Goal: Communication & Community: Answer question/provide support

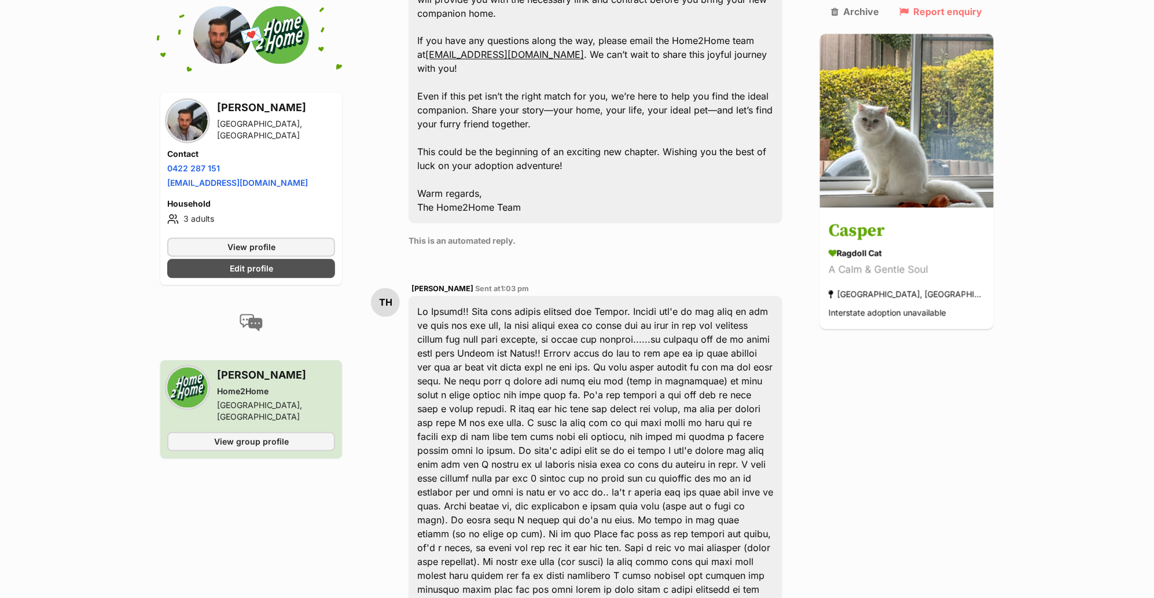
scroll to position [807, 0]
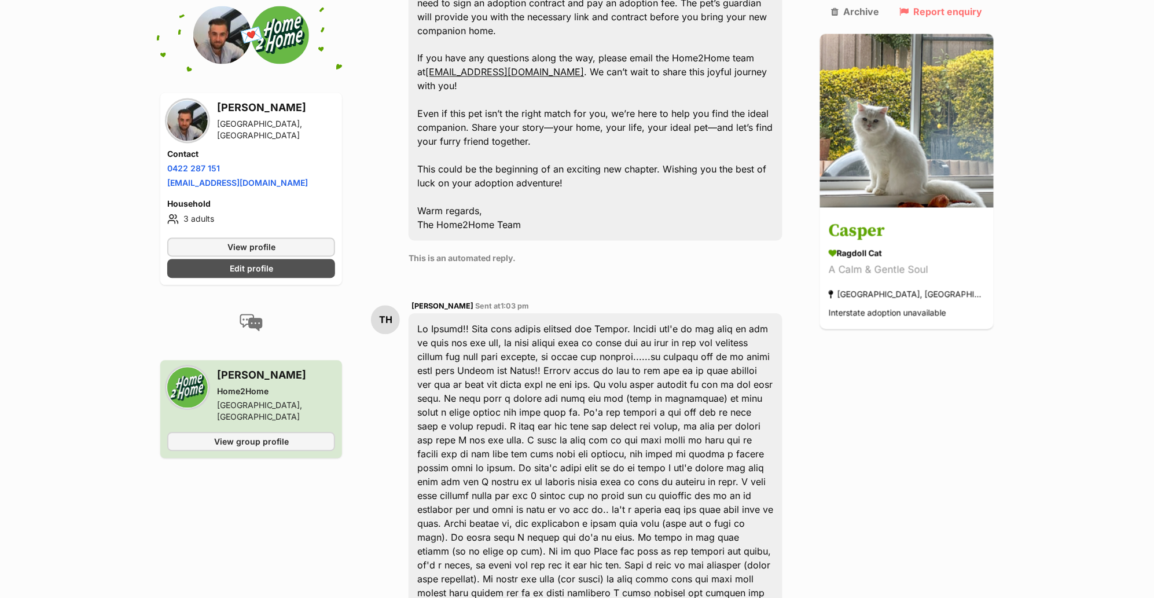
drag, startPoint x: 640, startPoint y: 344, endPoint x: 424, endPoint y: 223, distance: 247.8
click at [424, 314] on div at bounding box center [596, 552] width 374 height 476
copy div "Hi [PERSON_NAME]!! Your home sounds perfect for [PERSON_NAME]. [PERSON_NAME] wo…"
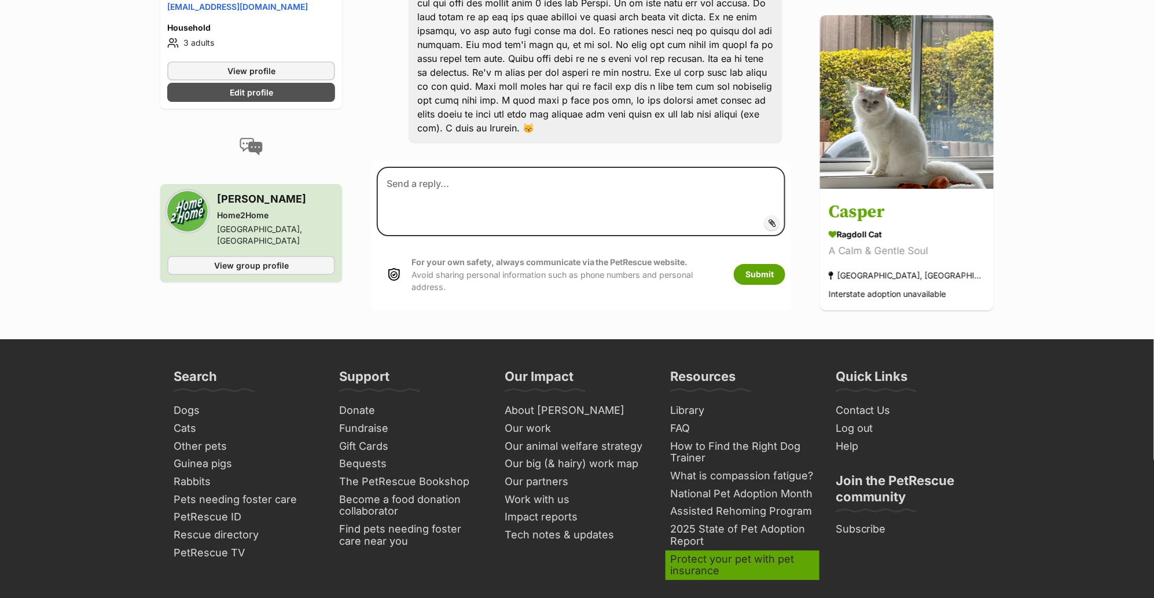
scroll to position [1447, 0]
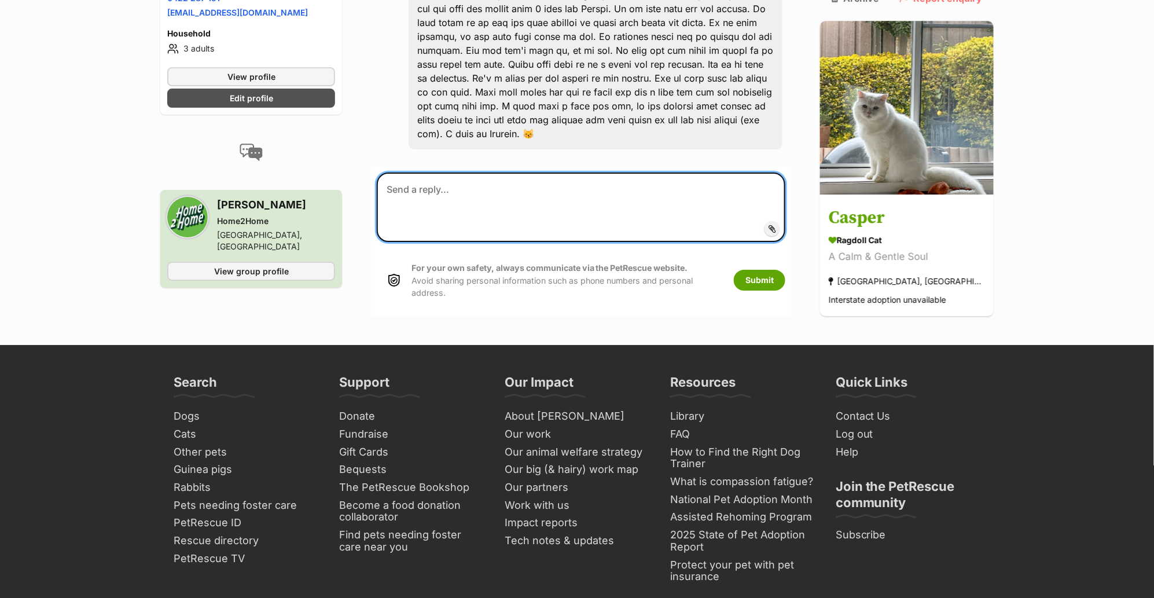
click at [699, 173] on textarea at bounding box center [581, 207] width 409 height 69
paste textarea "Hello! Thank you so much for all the details about Casper — he sounds absolutel…"
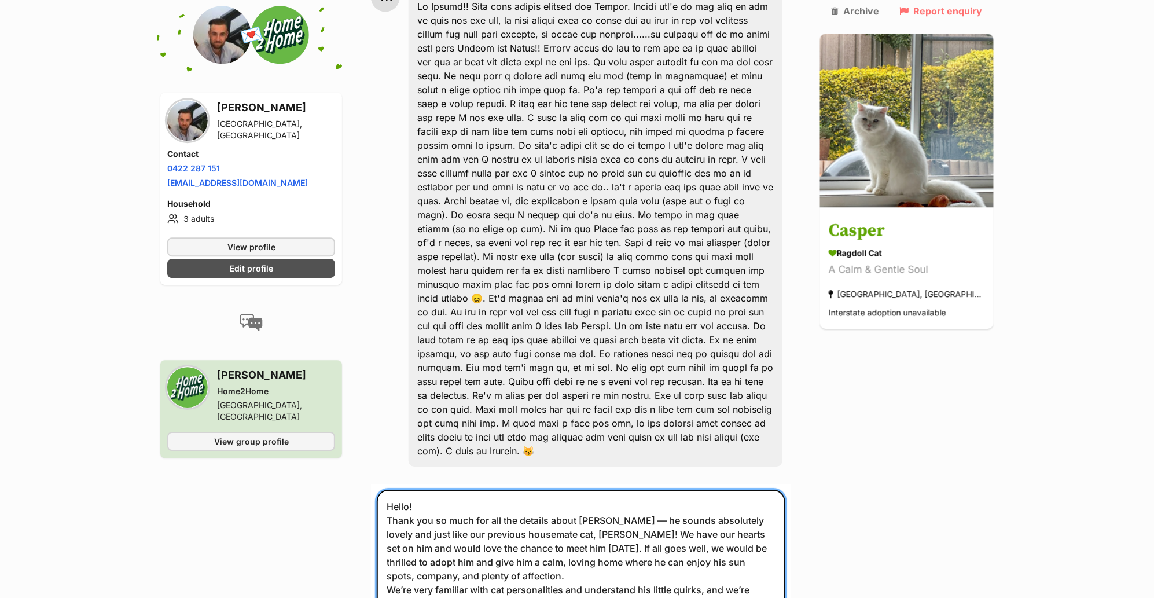
scroll to position [1131, 0]
click at [445, 489] on textarea "Hello! Thank you so much for all the details about Casper — he sounds absolutel…" at bounding box center [581, 568] width 409 height 159
click at [443, 489] on textarea "Hello! Thank you so much for all the details about Casper — he sounds absolutel…" at bounding box center [581, 568] width 409 height 159
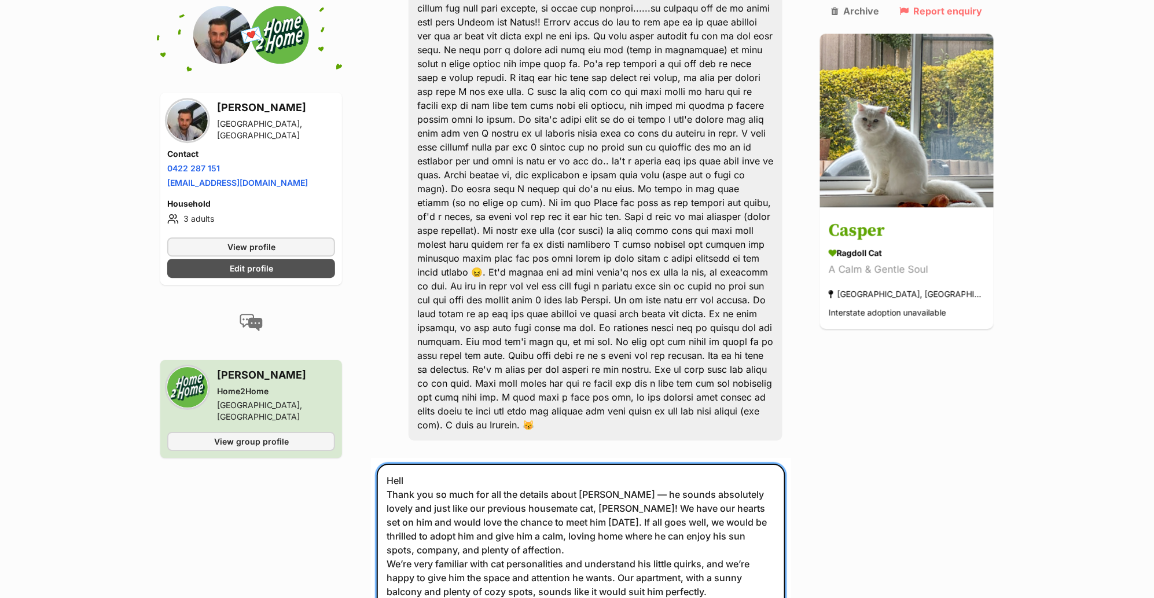
scroll to position [1156, 0]
click at [632, 464] on textarea "Hi Tracey, Thank you so much for all the details about Casper — he sounds absol…" at bounding box center [581, 543] width 409 height 159
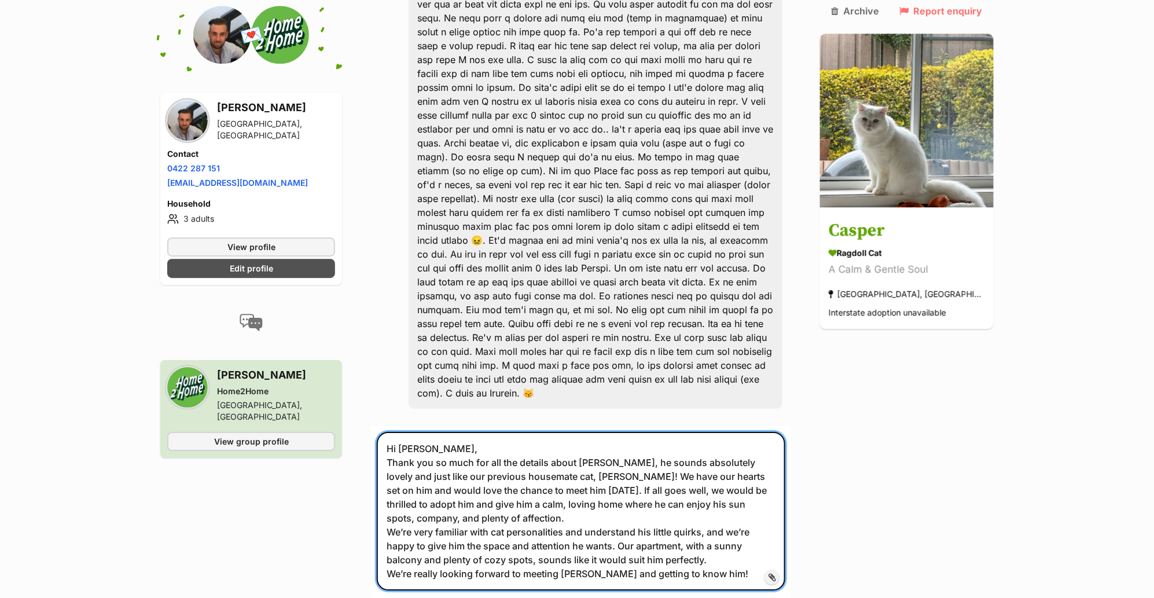
scroll to position [1193, 0]
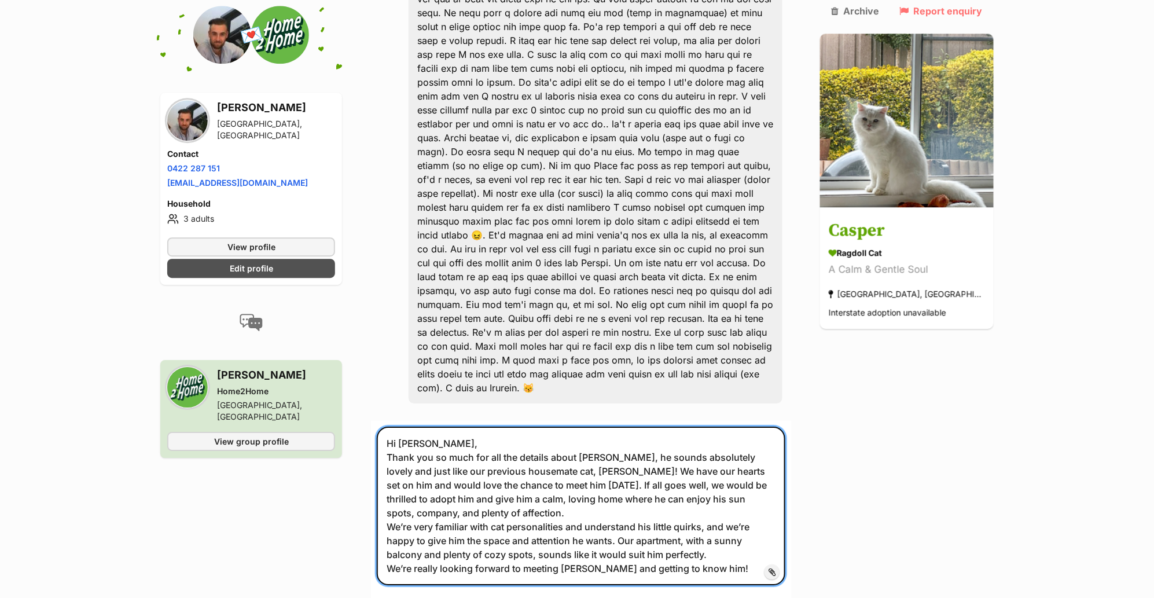
drag, startPoint x: 749, startPoint y: 422, endPoint x: 714, endPoint y: 423, distance: 34.2
click at [714, 427] on textarea "Hi Tracey, Thank you so much for all the details about Casper, he sounds absolu…" at bounding box center [581, 506] width 409 height 159
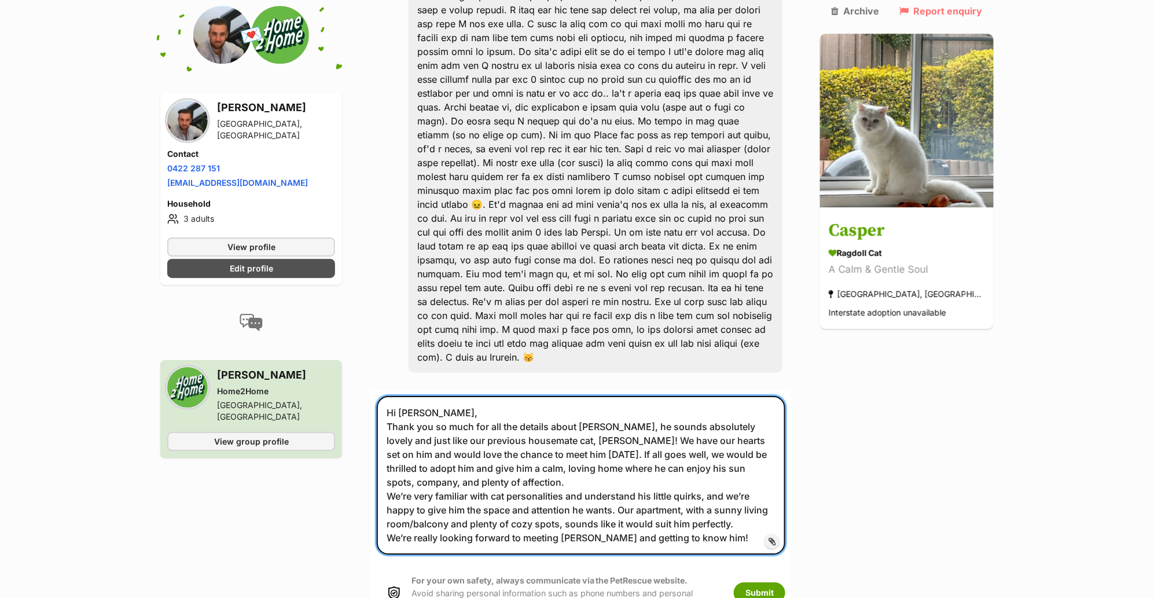
scroll to position [1226, 0]
click at [769, 394] on textarea "Hi Tracey, Thank you so much for all the details about Casper, he sounds absolu…" at bounding box center [581, 473] width 409 height 159
drag, startPoint x: 767, startPoint y: 336, endPoint x: 436, endPoint y: 351, distance: 331.5
click at [436, 395] on textarea "Hi Tracey, Thank you so much for all the details about Casper, he sounds absolu…" at bounding box center [581, 474] width 409 height 159
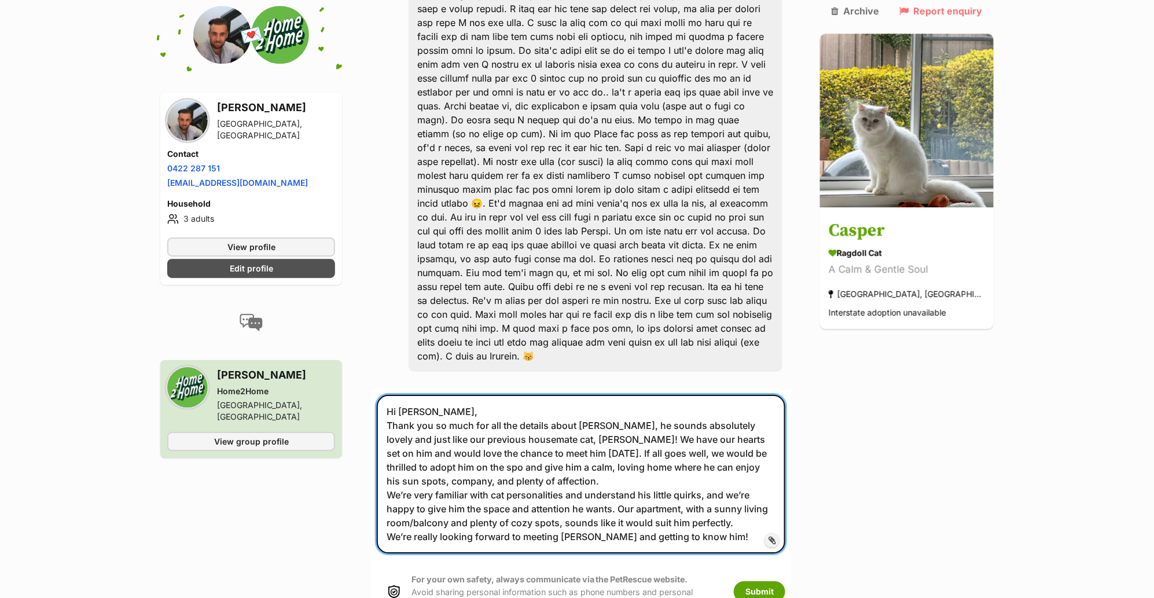
type textarea "Hi Tracey, Thank you so much for all the details about Casper, he sounds absolu…"
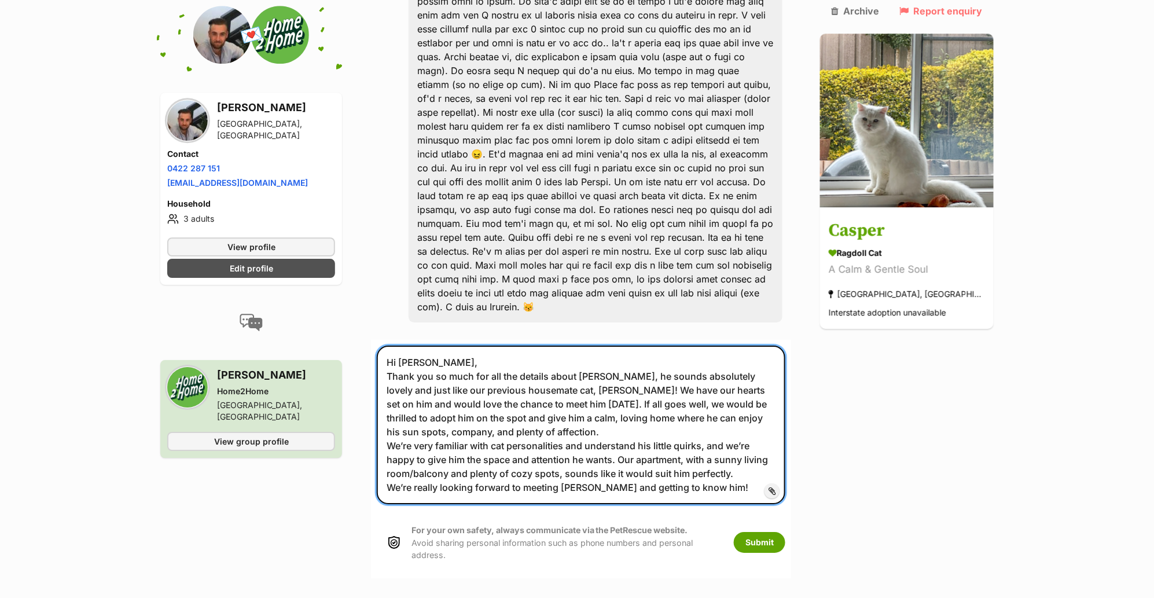
scroll to position [1274, 0]
drag, startPoint x: 721, startPoint y: 371, endPoint x: 362, endPoint y: 241, distance: 381.1
paste textarea
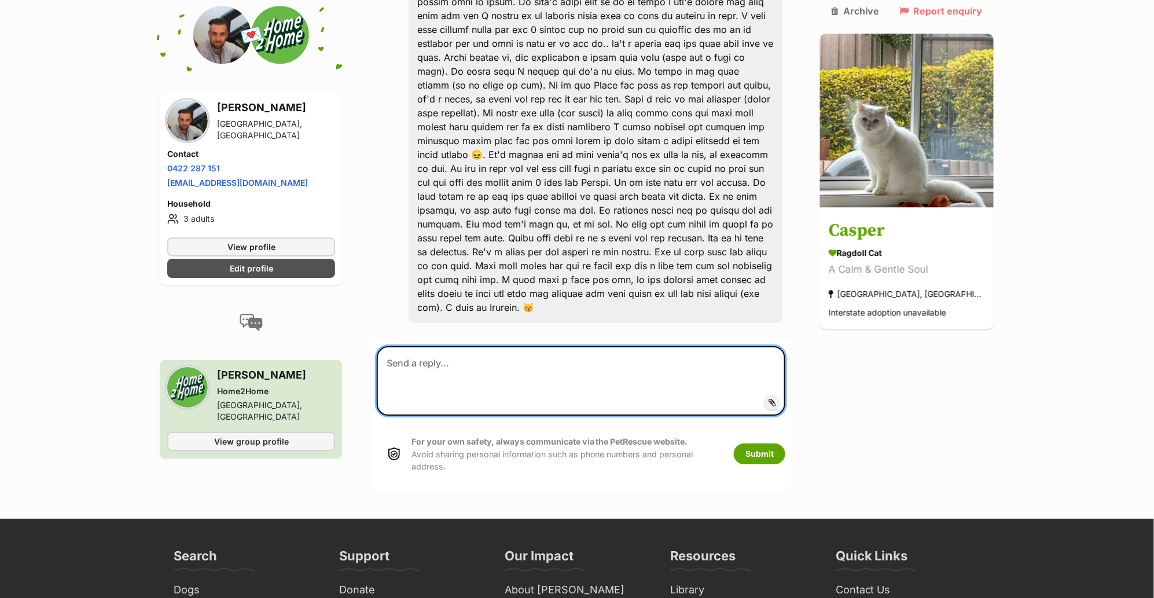
click at [570, 346] on textarea at bounding box center [581, 380] width 409 height 69
click at [610, 346] on textarea at bounding box center [581, 380] width 409 height 69
click at [613, 346] on textarea at bounding box center [581, 380] width 409 height 69
click at [575, 346] on textarea at bounding box center [581, 380] width 409 height 69
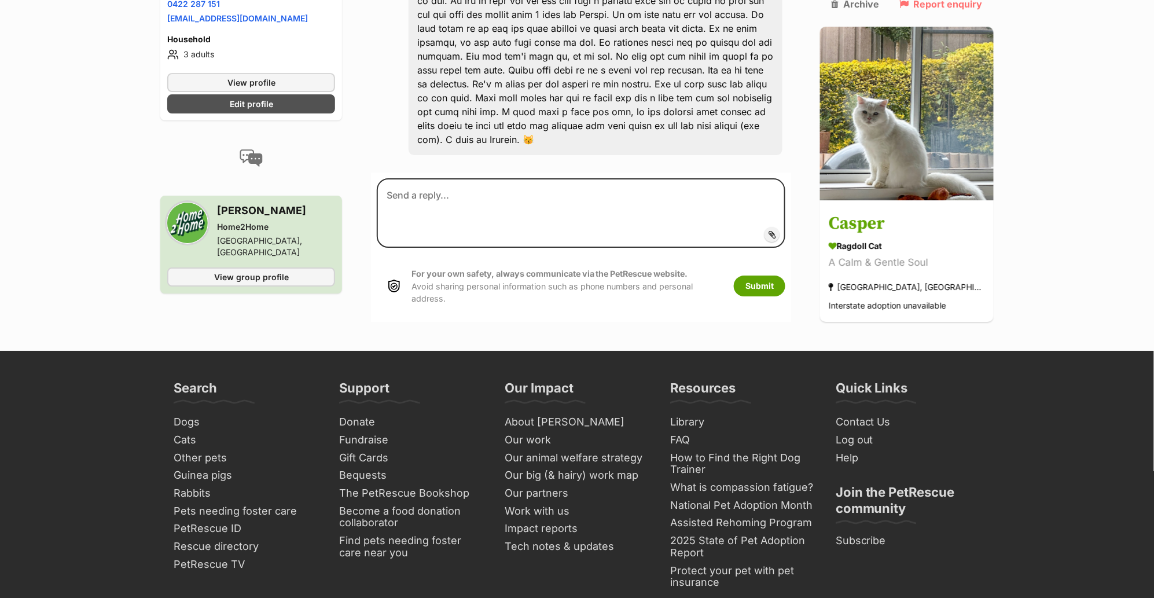
scroll to position [1423, 0]
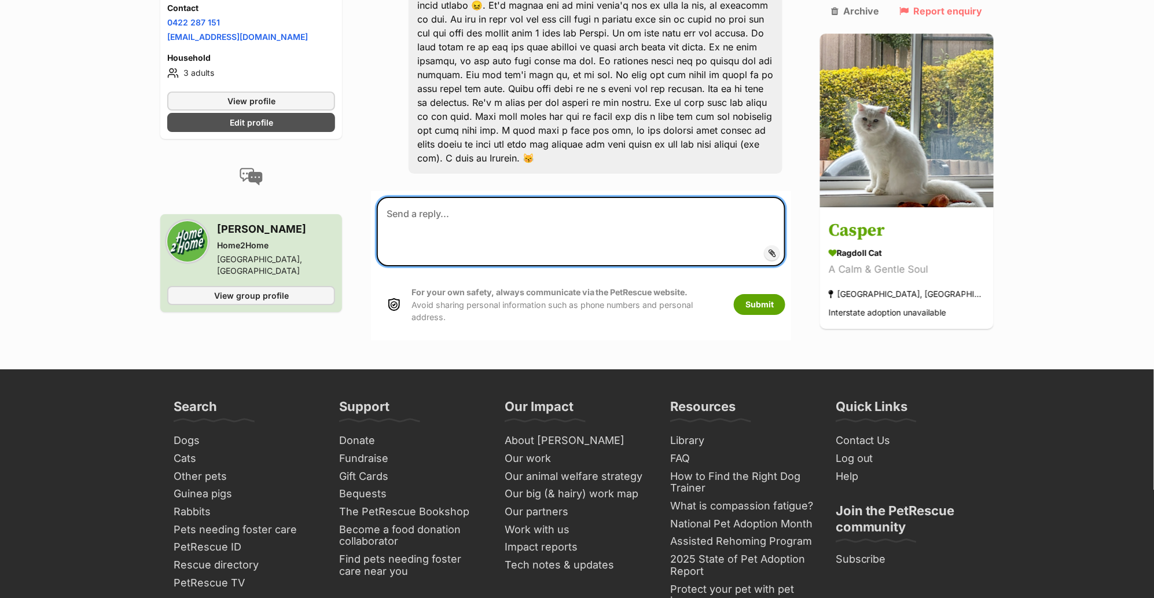
click at [633, 197] on textarea at bounding box center [581, 231] width 409 height 69
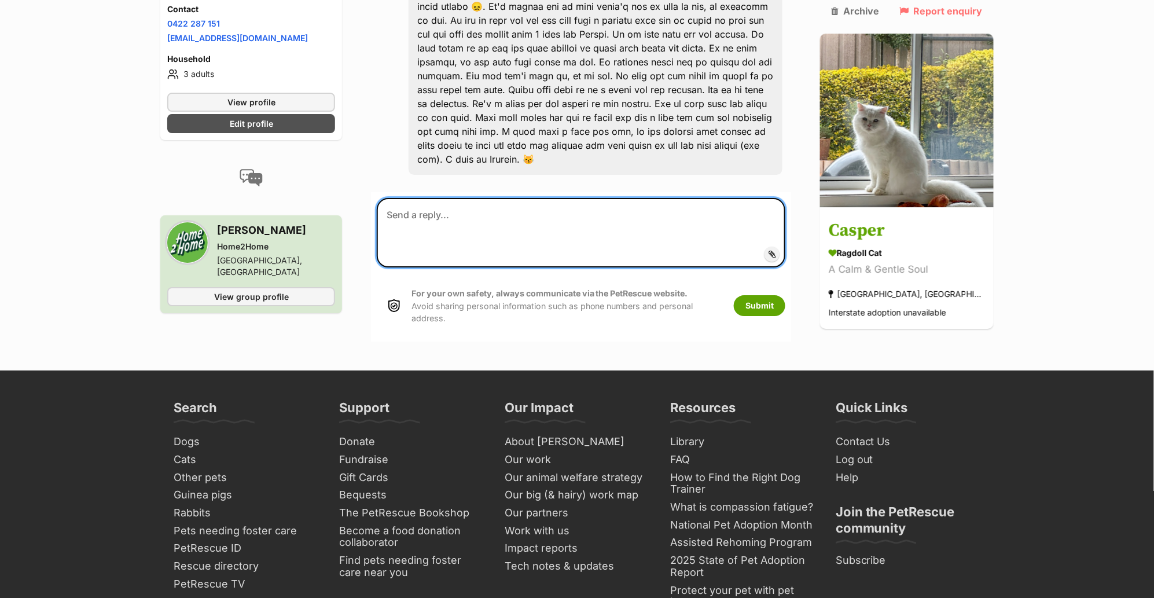
click at [505, 198] on textarea at bounding box center [581, 232] width 409 height 69
click at [633, 198] on textarea at bounding box center [581, 232] width 409 height 69
paste textarea "Hi Tracey, Thank you so much for all the details about Casper, he sounds absolu…"
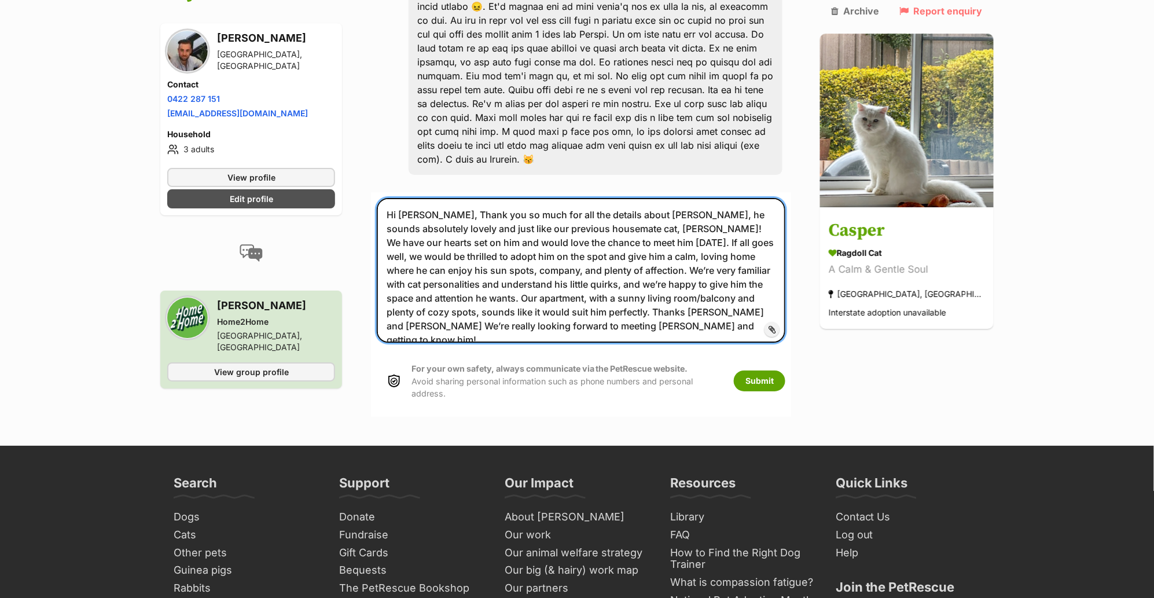
drag, startPoint x: 521, startPoint y: 195, endPoint x: 380, endPoint y: 190, distance: 140.8
click at [380, 192] on form "Hi Tracey, Thank you so much for all the details about Casper, he sounds absolu…" at bounding box center [581, 304] width 420 height 225
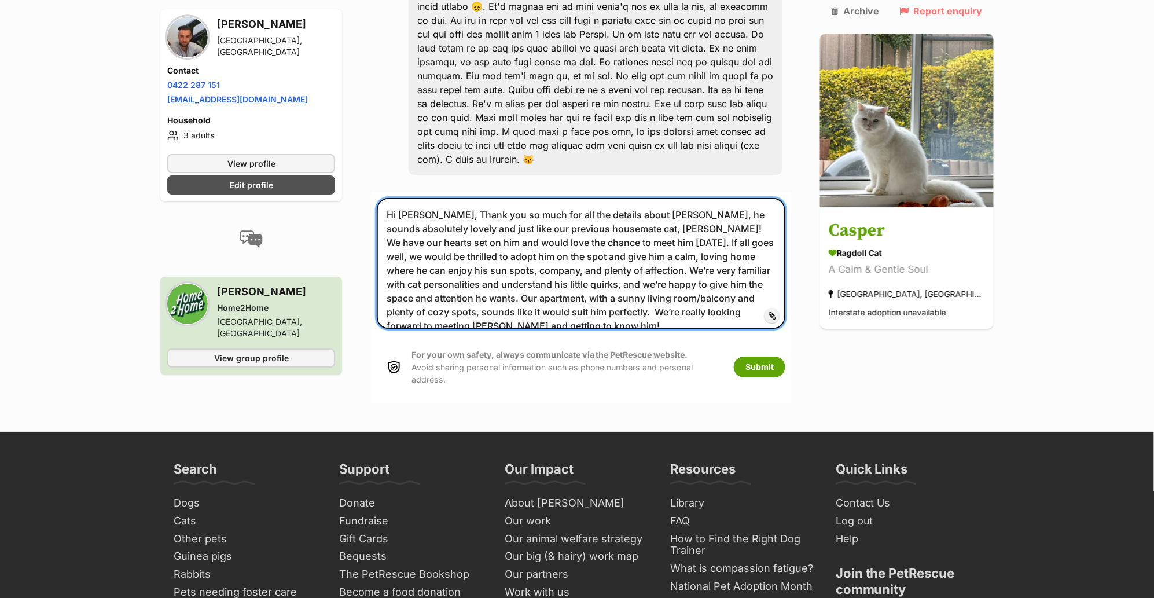
click at [734, 198] on textarea "Hi Tracey, Thank you so much for all the details about Casper, he sounds absolu…" at bounding box center [581, 263] width 409 height 131
drag, startPoint x: 730, startPoint y: 195, endPoint x: 355, endPoint y: 49, distance: 402.2
paste textarea "Thanks Joshua and Brendon"
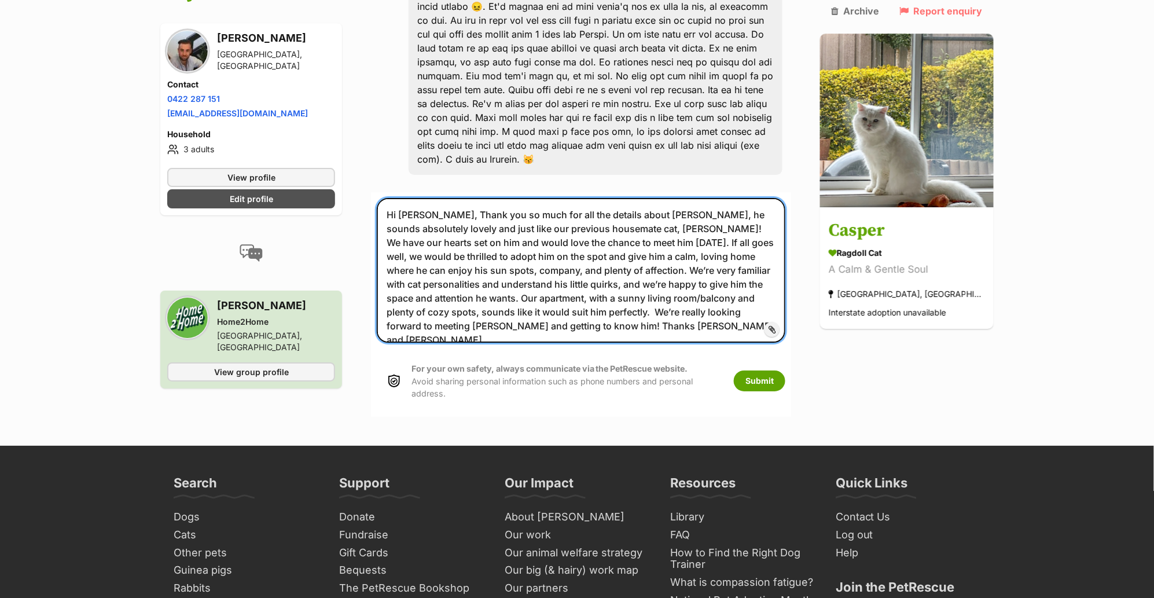
drag, startPoint x: 691, startPoint y: 213, endPoint x: 339, endPoint y: 42, distance: 391.5
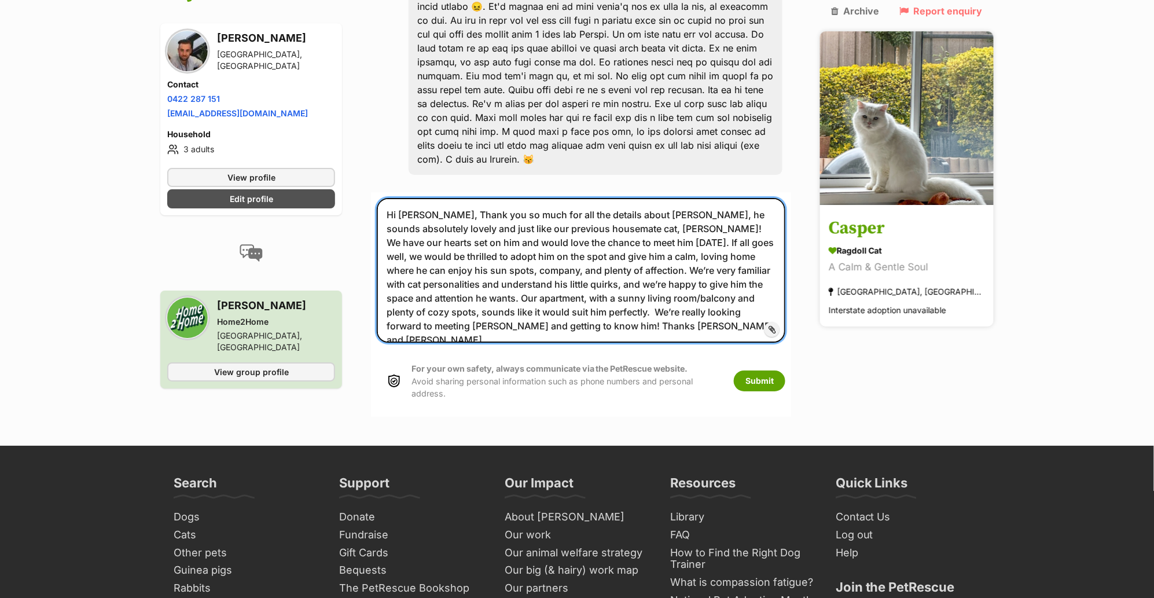
paste textarea "Thank you so much for all the details about Casper, he sounds absolutely lovely…"
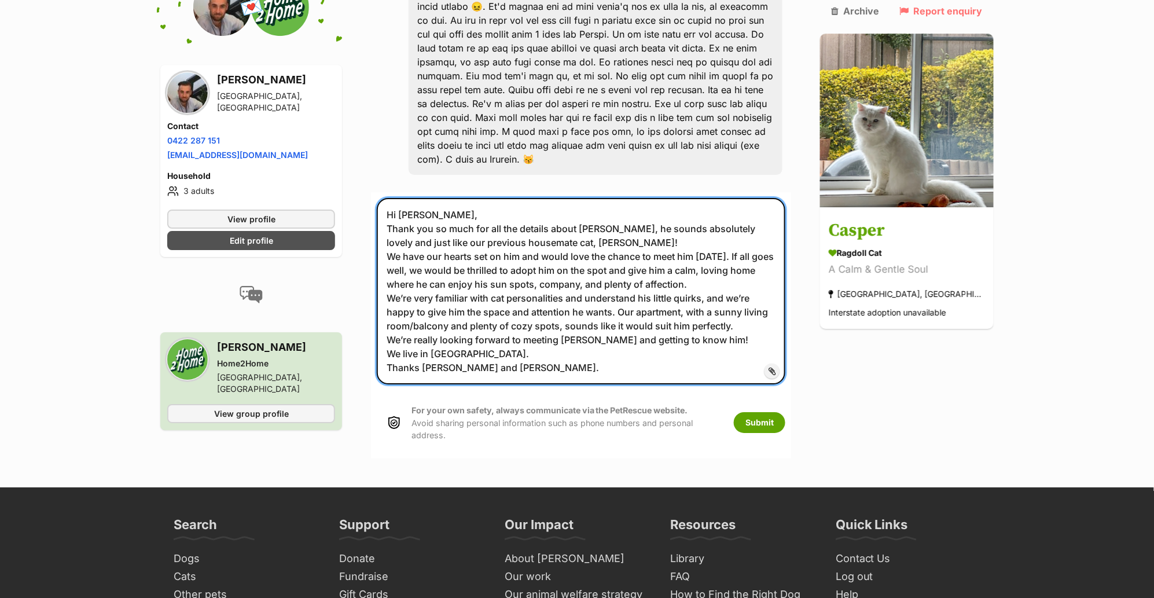
click at [521, 198] on textarea "Hi Tracey, Thank you so much for all the details about Casper, he sounds absolu…" at bounding box center [581, 291] width 409 height 186
click at [654, 198] on textarea "Hi Tracey, Thank you so much for all the details about Casper, he sounds absolu…" at bounding box center [581, 291] width 409 height 186
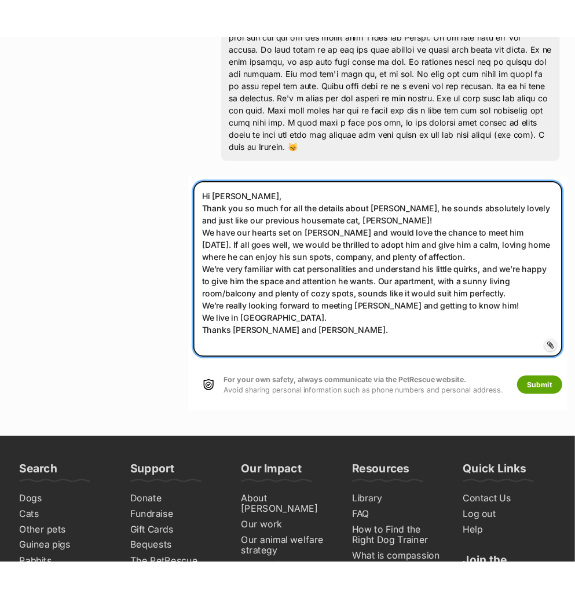
scroll to position [1392, 0]
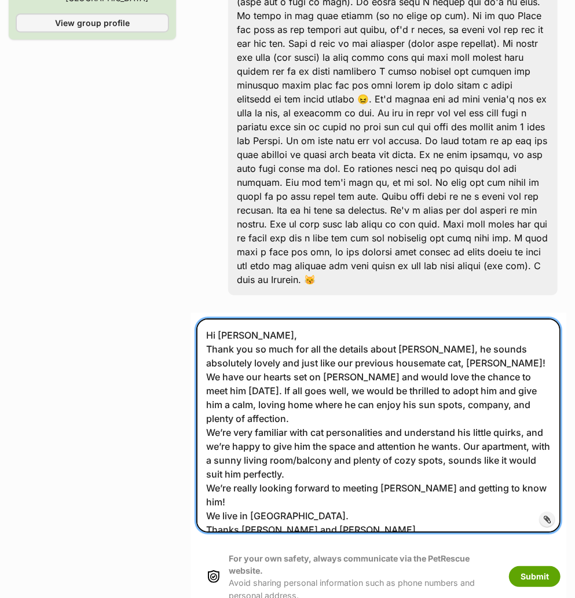
type textarea "Hi Tracey, Thank you so much for all the details about Casper, he sounds absolu…"
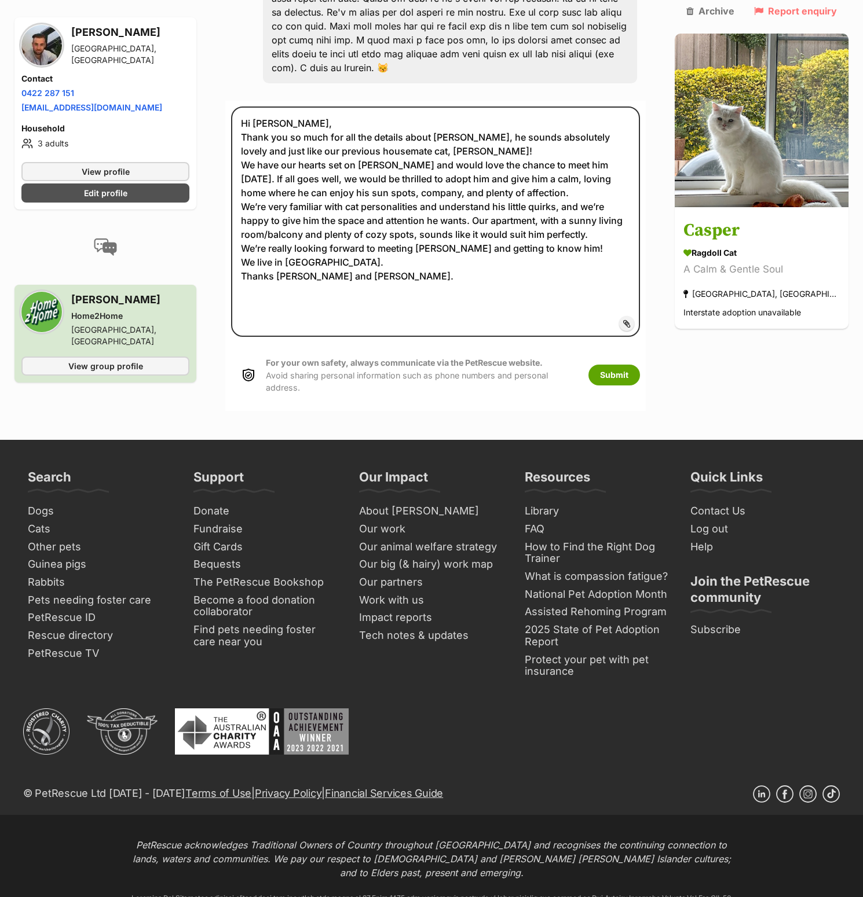
scroll to position [1520, 0]
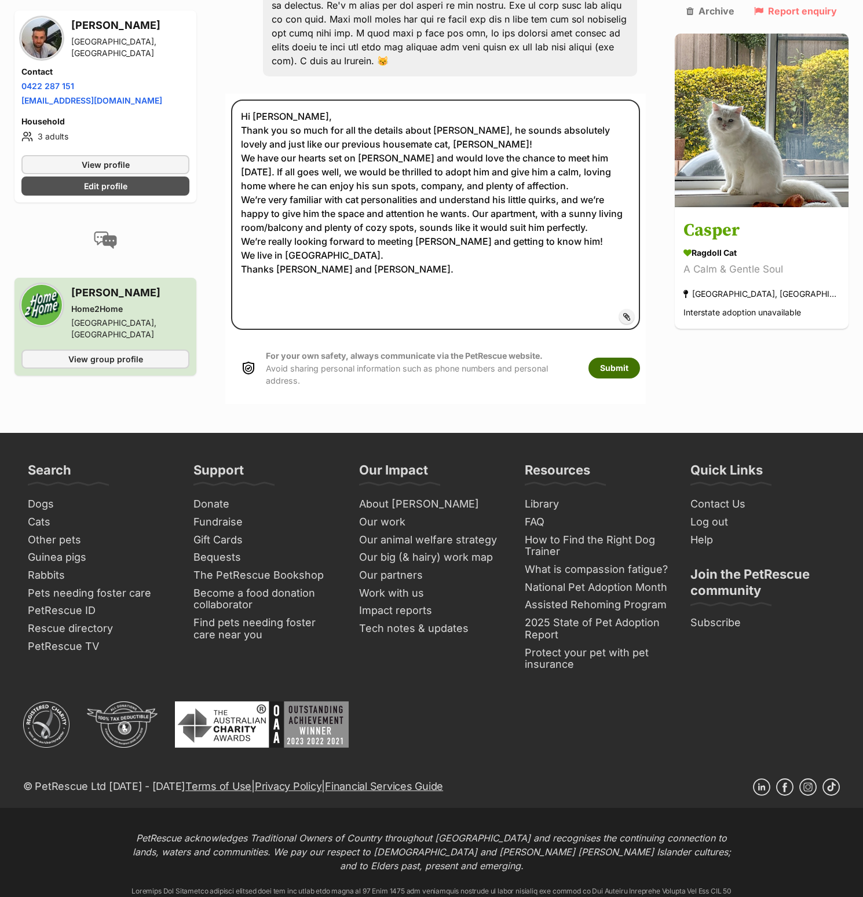
click at [606, 379] on button "Submit" at bounding box center [614, 368] width 52 height 21
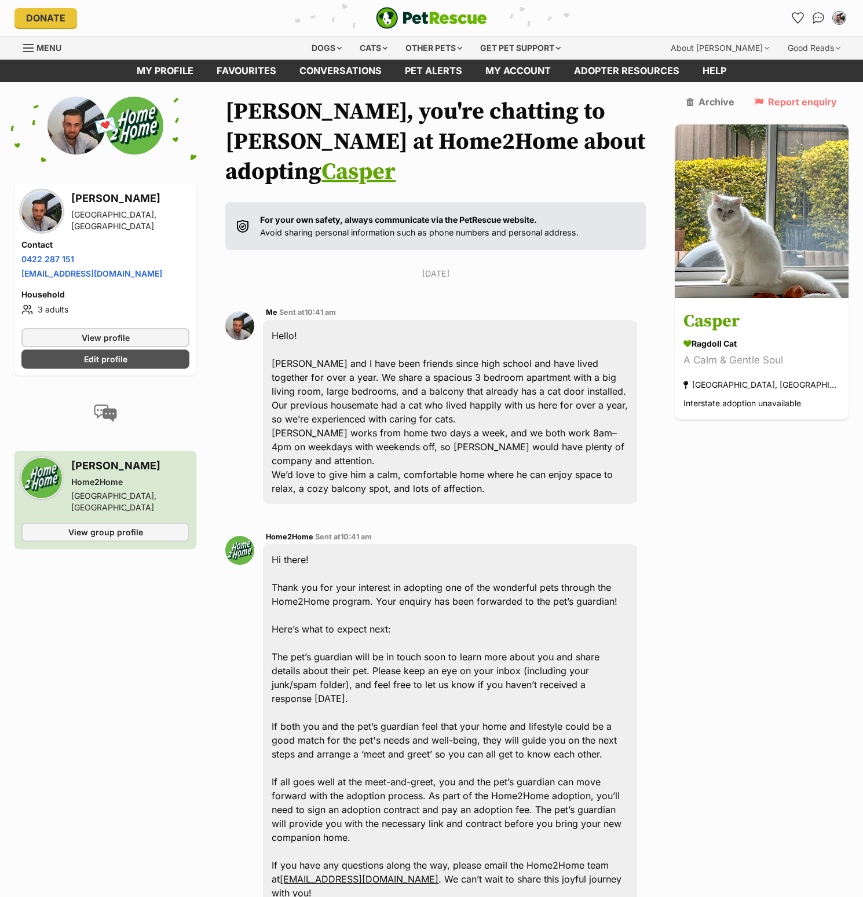
scroll to position [1518, 0]
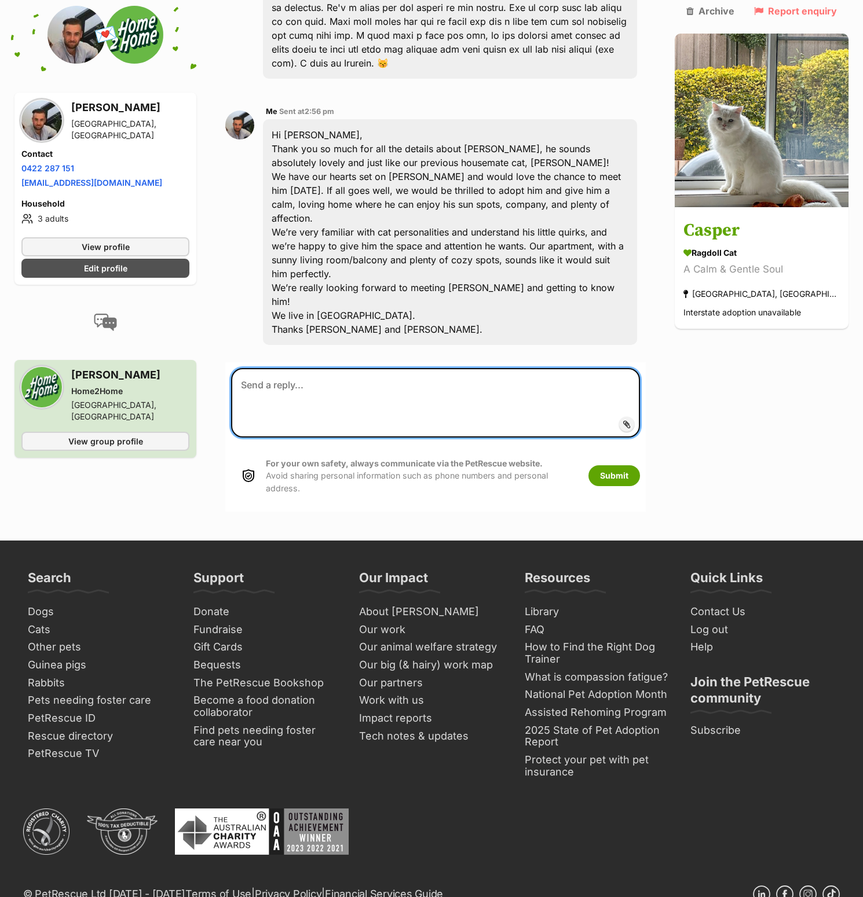
click at [512, 438] on textarea at bounding box center [435, 402] width 409 height 69
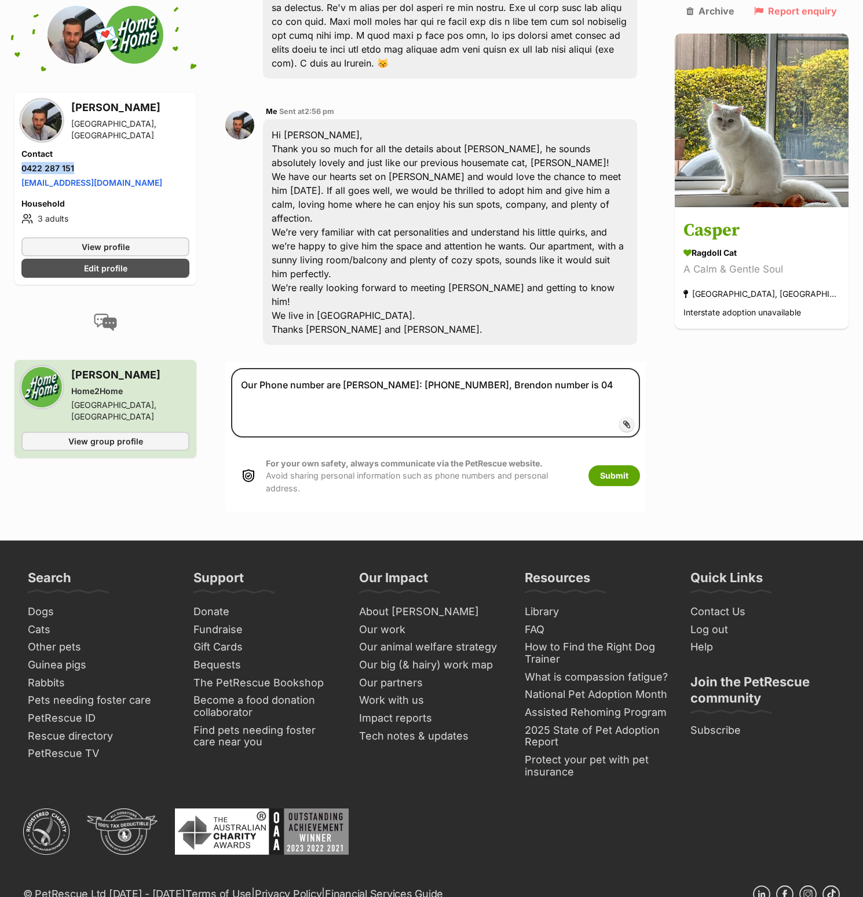
drag, startPoint x: 94, startPoint y: 170, endPoint x: 14, endPoint y: 169, distance: 79.9
click at [14, 169] on div "Joshua Hewitt St Leonards, NSW Contact Phone number Phone number 0422 287 151 E…" at bounding box center [105, 189] width 182 height 192
copy link "0422 287 151"
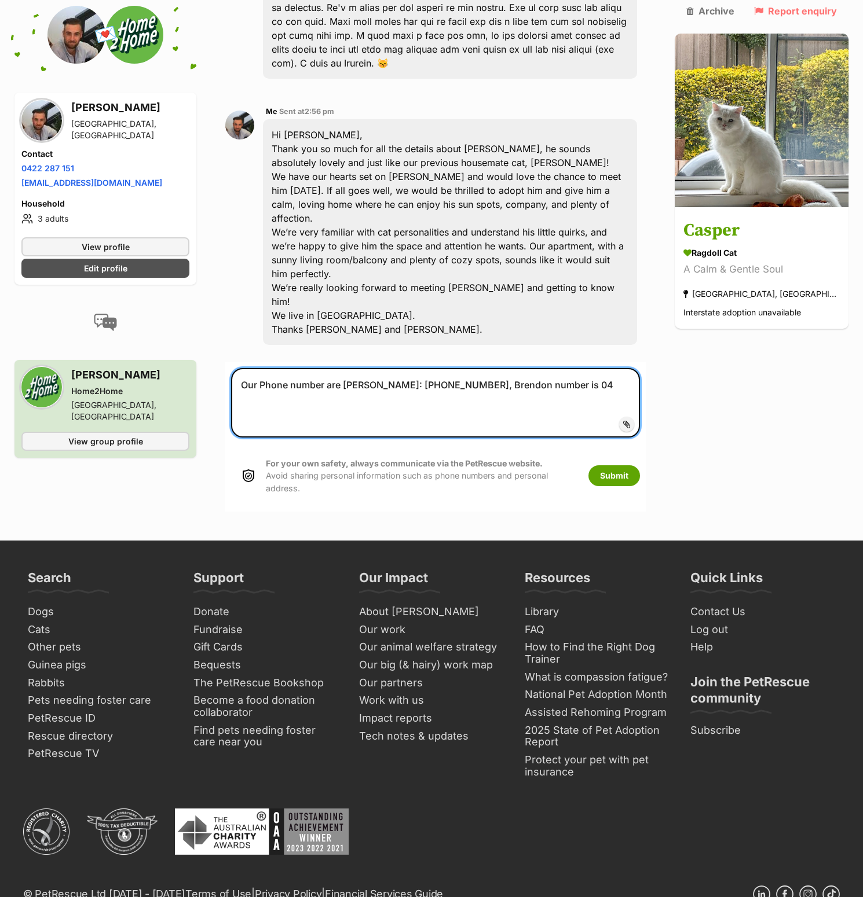
drag, startPoint x: 586, startPoint y: 617, endPoint x: 516, endPoint y: 616, distance: 69.5
click at [516, 438] on textarea "Our Phone number are Joshua: 0450925674, Brendon number is 04" at bounding box center [435, 402] width 409 height 69
paste textarea "0422 287 151"
click at [445, 438] on textarea "Our Phone number are Joshua: 0450925674, Brendon 0422 287 151" at bounding box center [435, 402] width 409 height 69
click at [426, 438] on textarea "Our Phone number are Joshua: 0450925 674, Brendon 0422 287 151" at bounding box center [435, 402] width 409 height 69
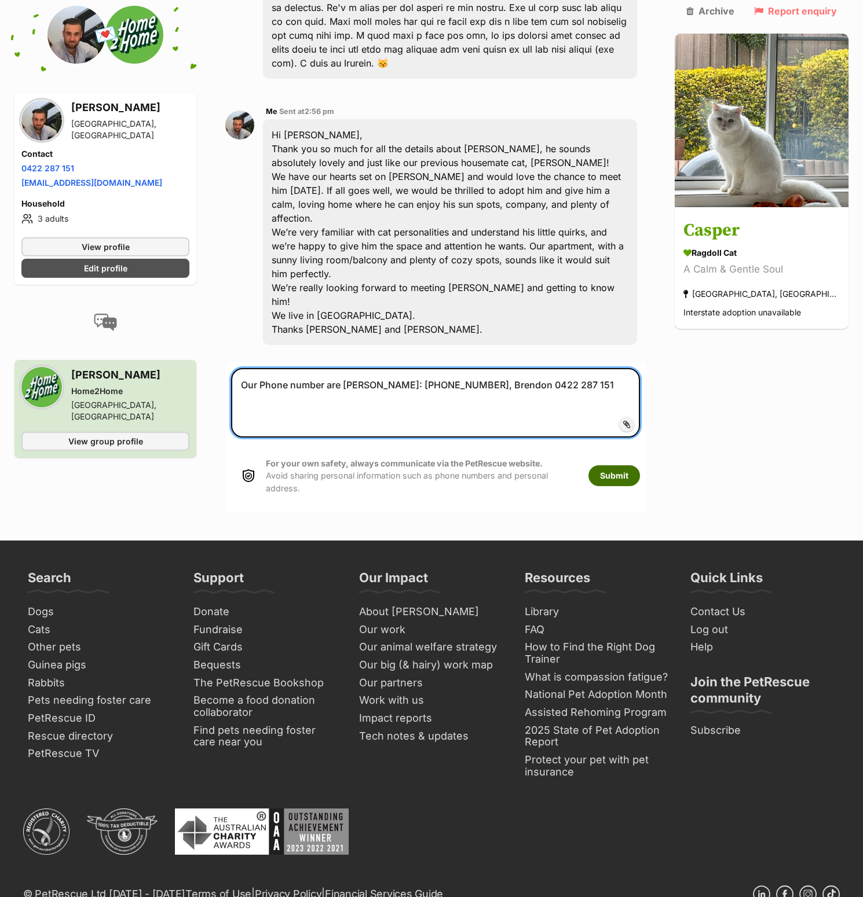
type textarea "Our Phone number are Joshua: 0450 925 674, Brendon 0422 287 151"
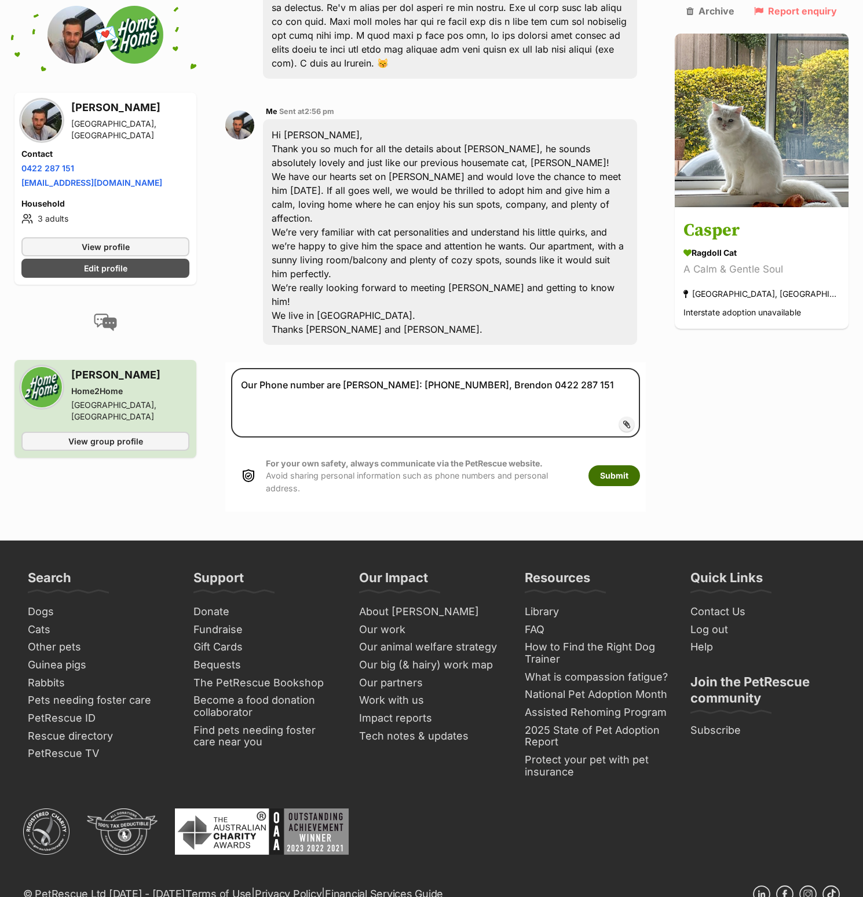
click at [610, 486] on button "Submit" at bounding box center [614, 475] width 52 height 21
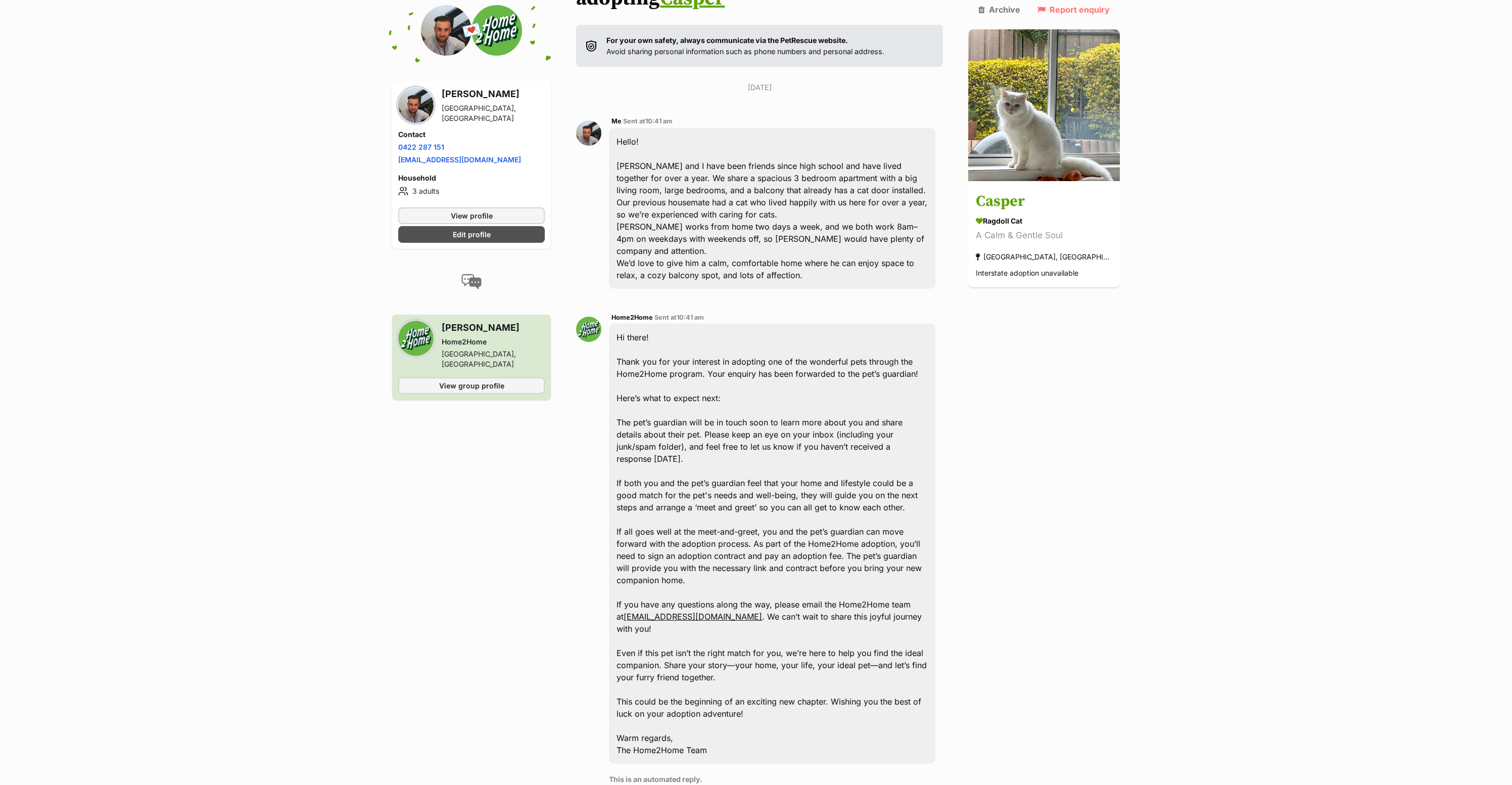
scroll to position [153, 0]
click at [753, 132] on img at bounding box center [1044, 103] width 152 height 152
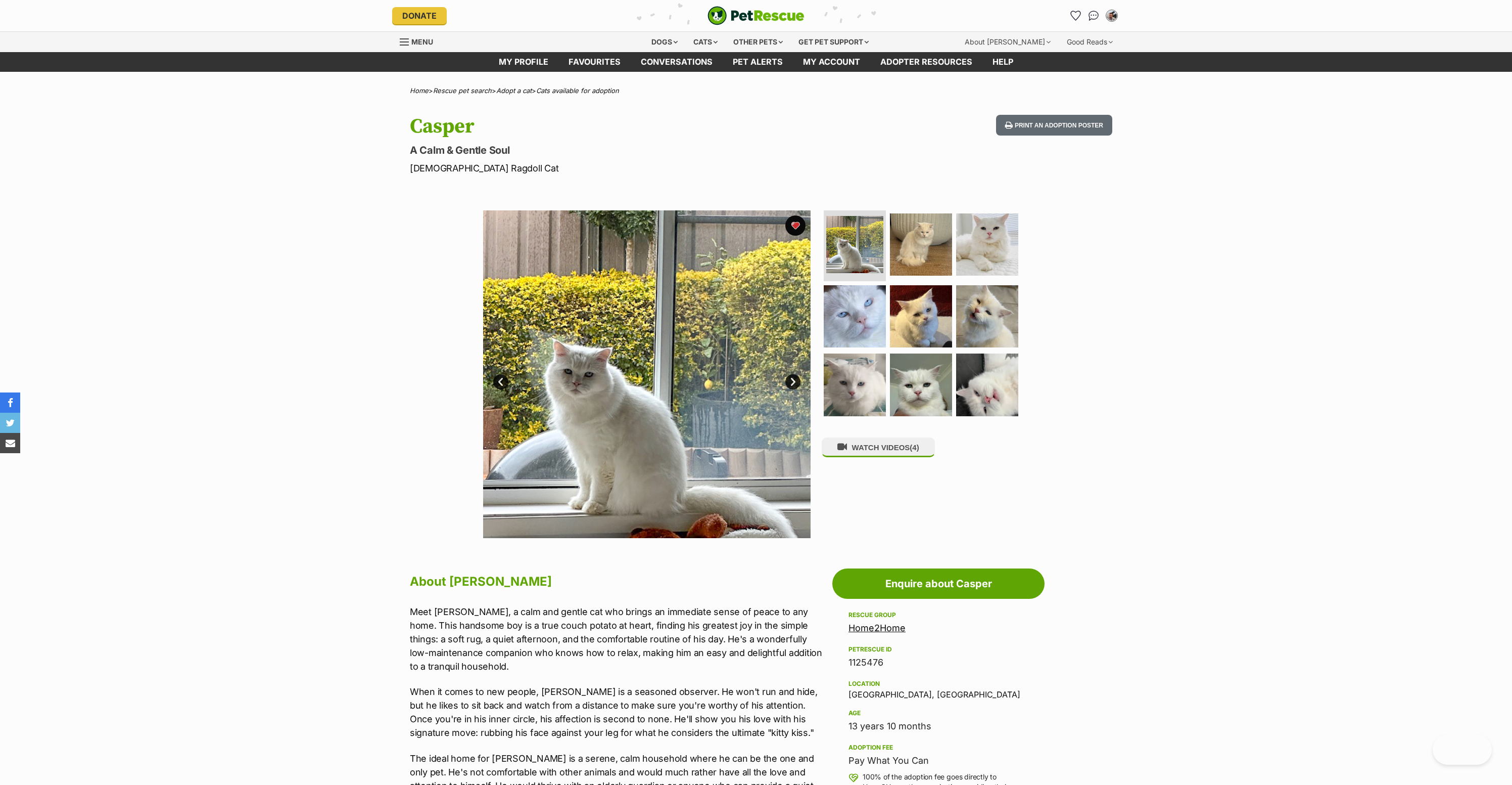
click at [708, 410] on img at bounding box center [647, 374] width 327 height 327
click at [857, 270] on img at bounding box center [855, 244] width 60 height 60
click at [843, 348] on img at bounding box center [855, 315] width 65 height 65
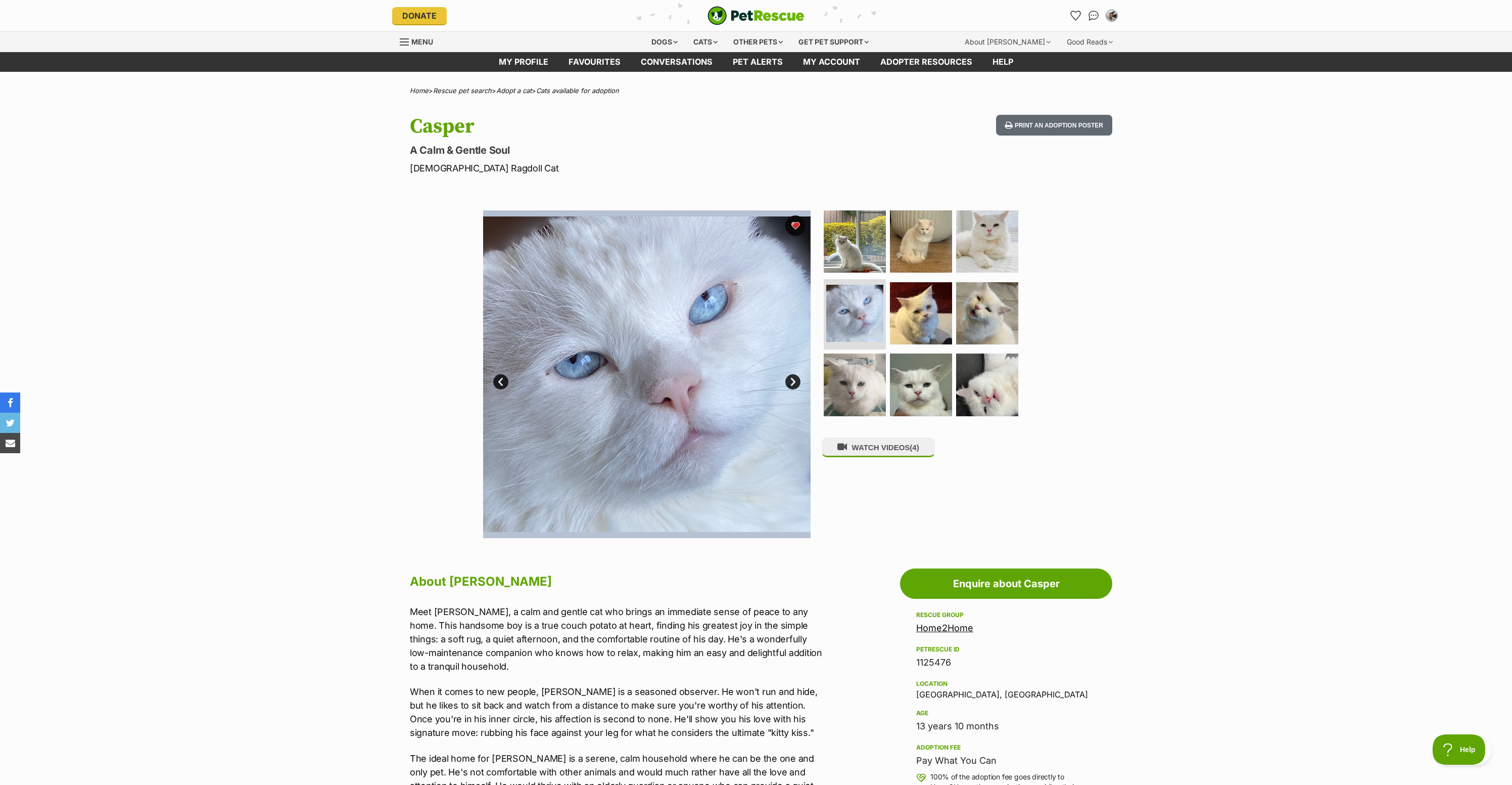
click at [698, 406] on img at bounding box center [647, 374] width 327 height 327
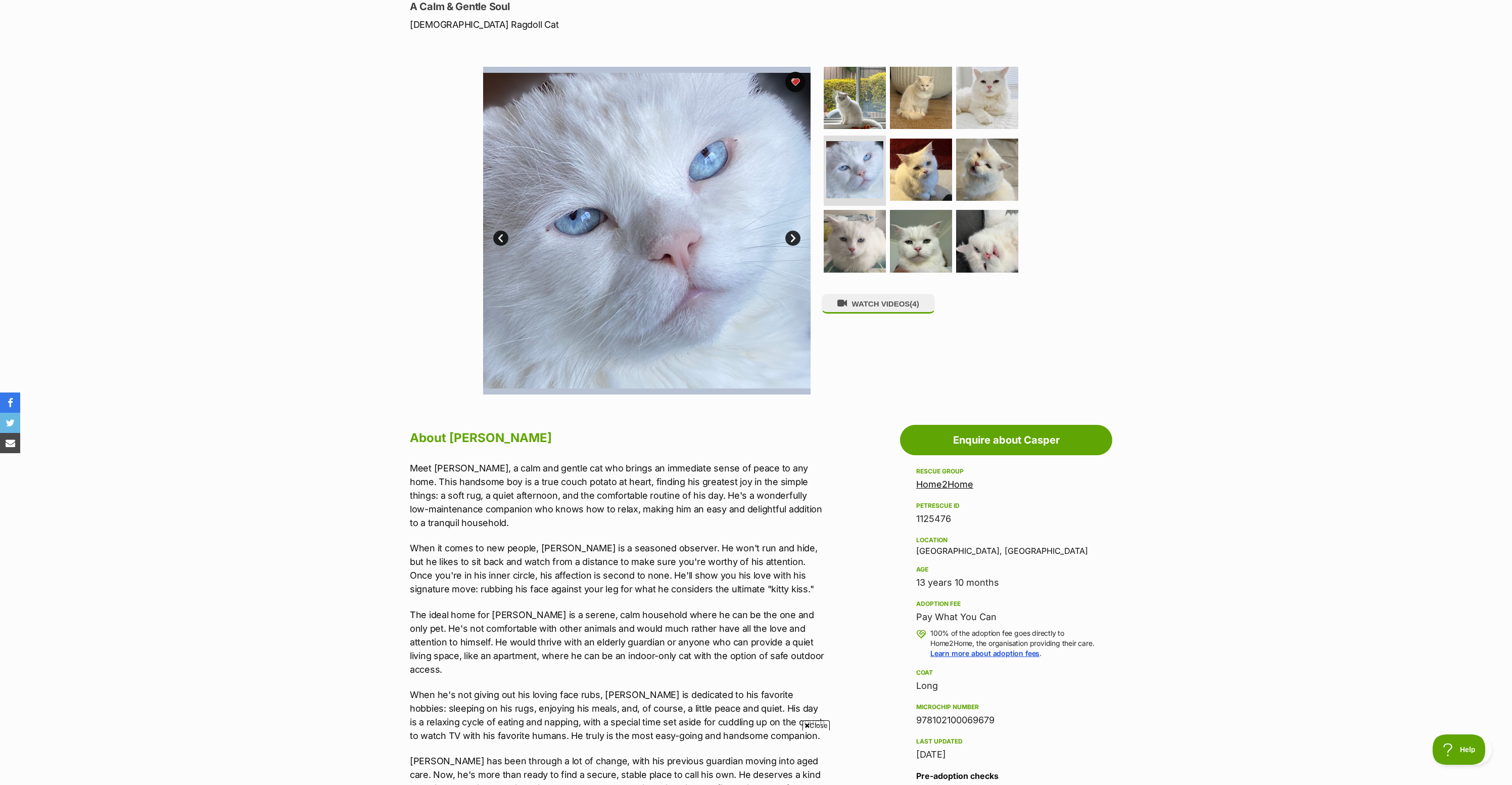
click at [503, 245] on link "Prev" at bounding box center [500, 238] width 15 height 15
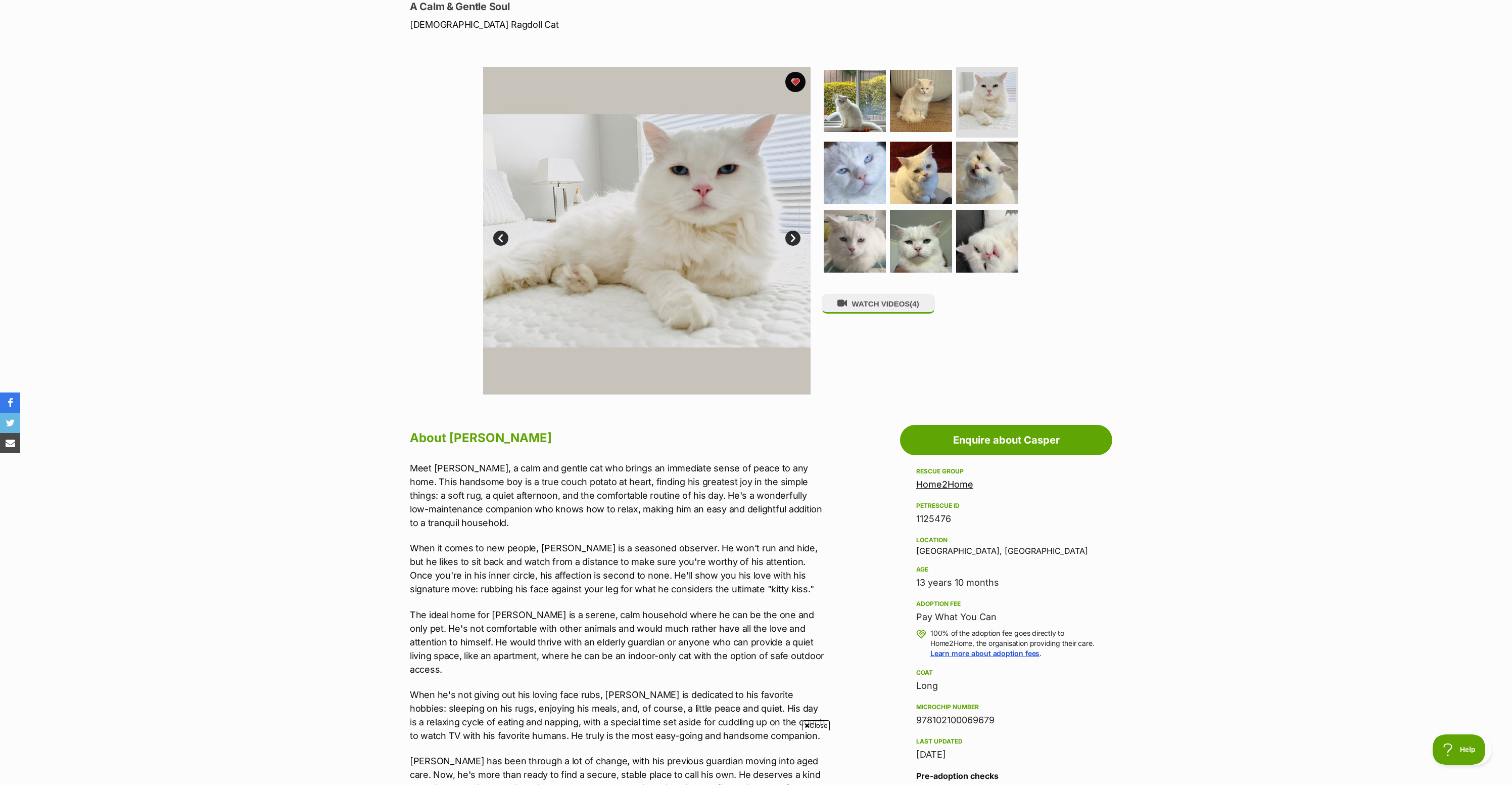
click at [503, 245] on link "Prev" at bounding box center [500, 238] width 15 height 15
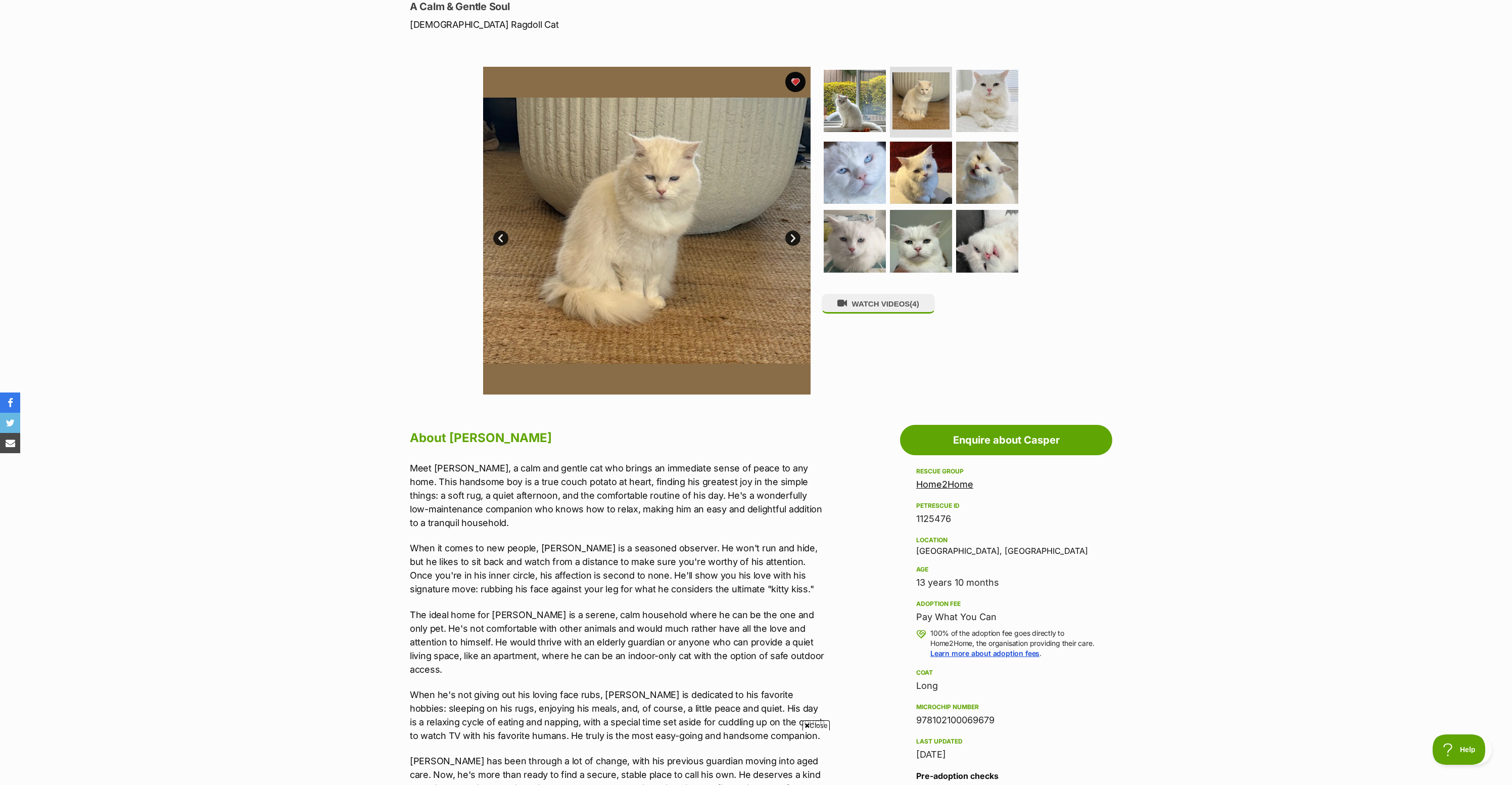
click at [503, 245] on link "Prev" at bounding box center [500, 238] width 15 height 15
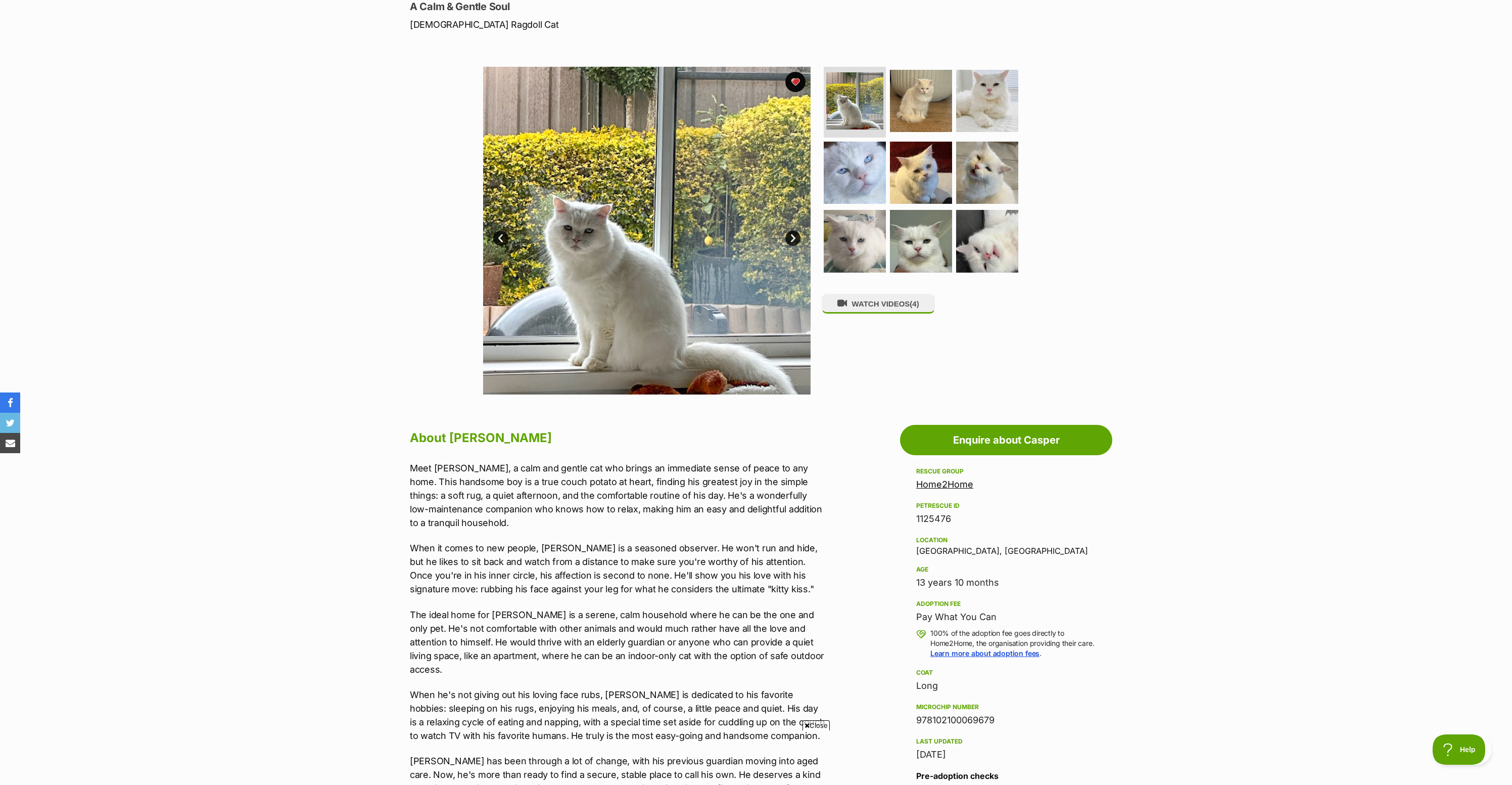
click at [503, 245] on link "Prev" at bounding box center [500, 238] width 15 height 15
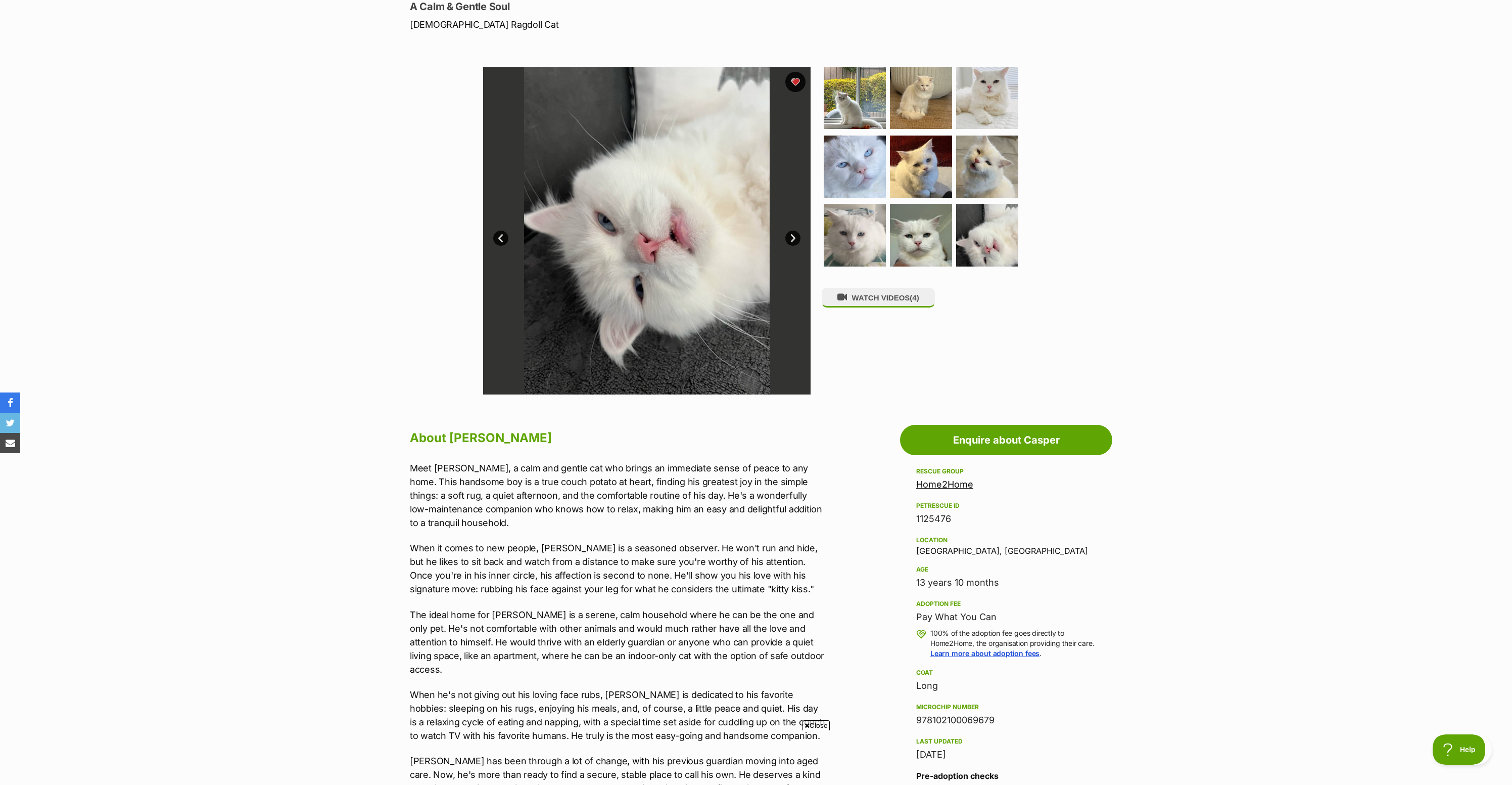
click at [503, 245] on link "Prev" at bounding box center [500, 238] width 15 height 15
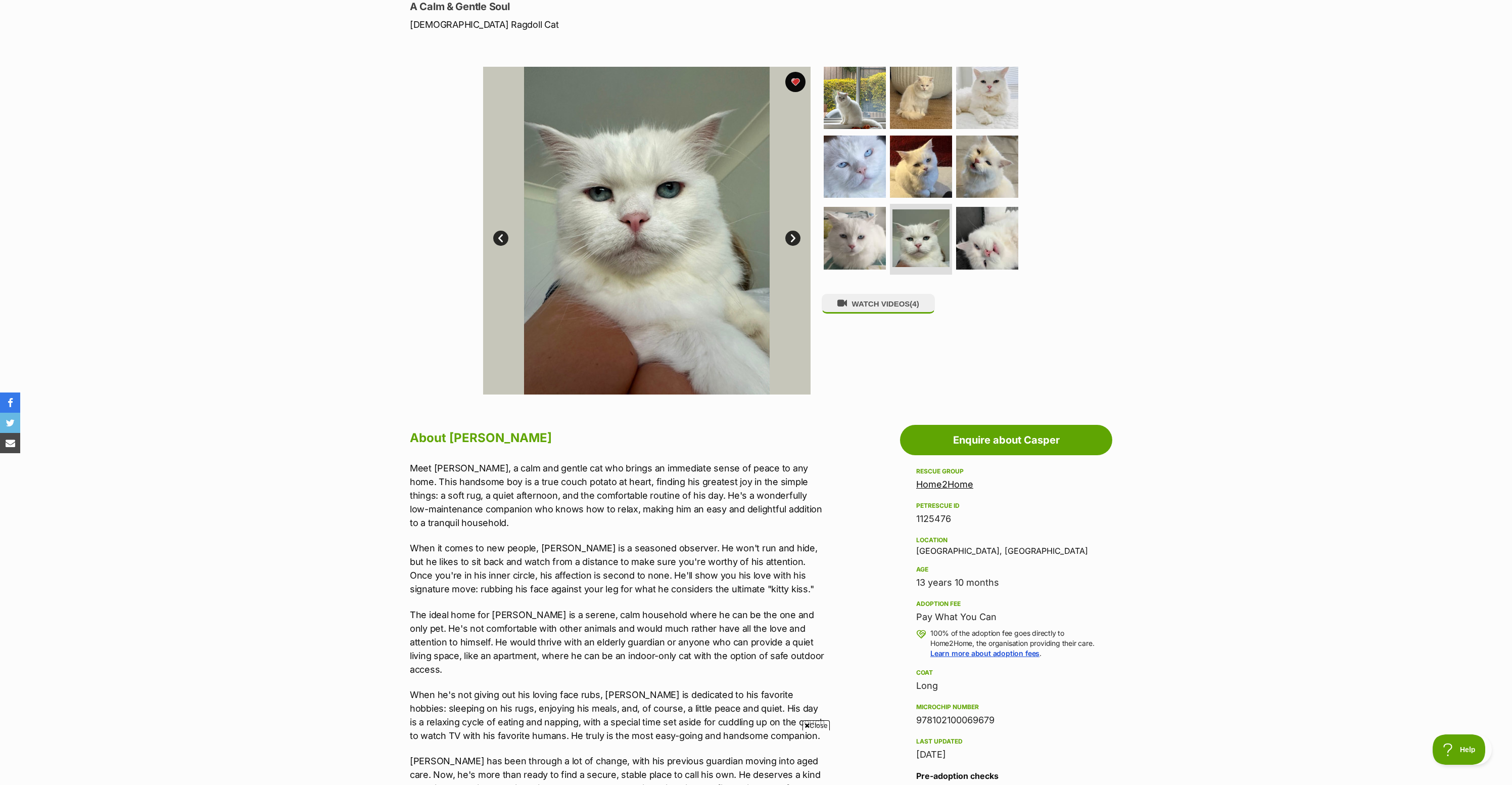
click at [503, 245] on link "Prev" at bounding box center [500, 238] width 15 height 15
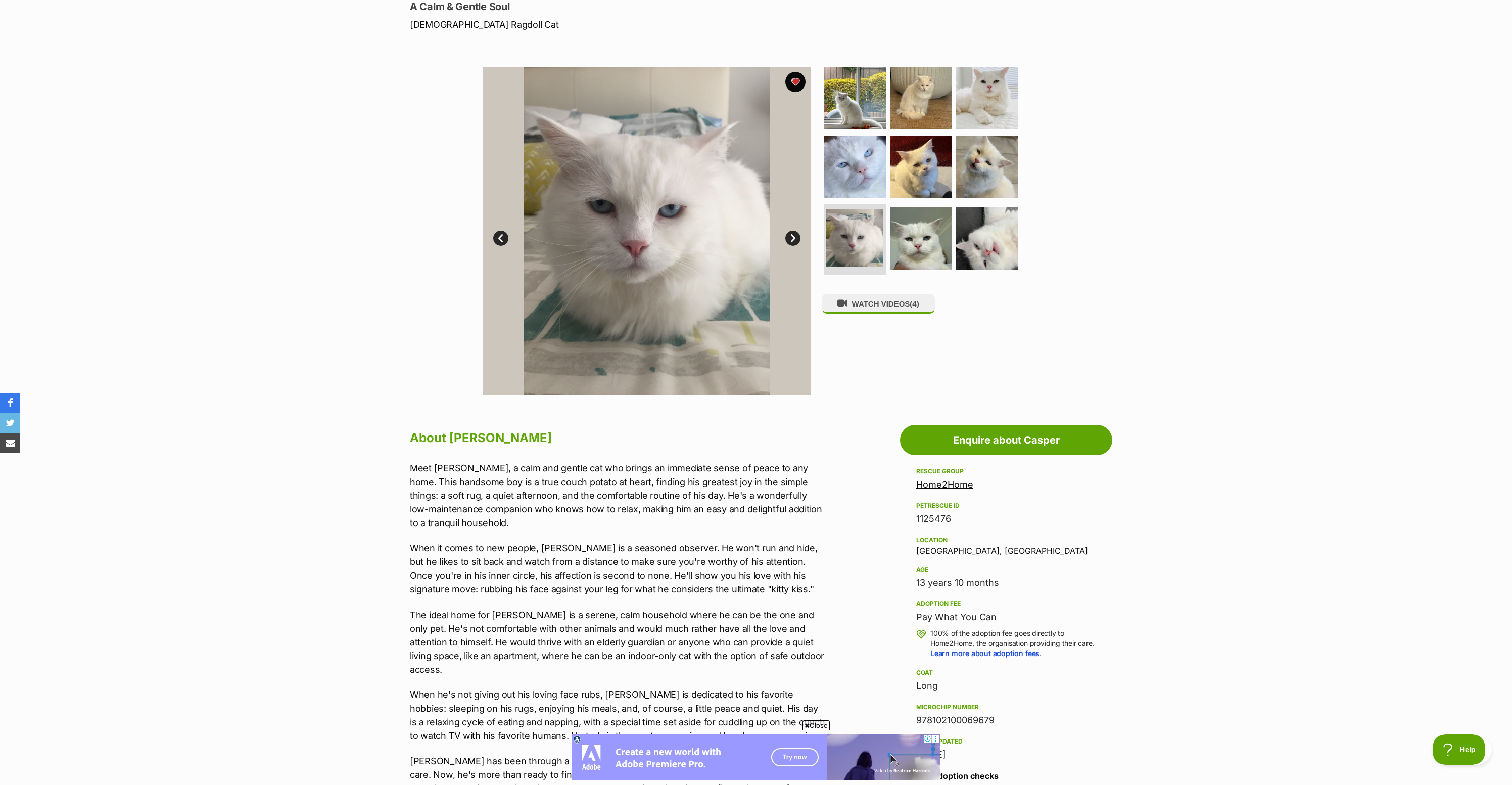
click at [503, 245] on link "Prev" at bounding box center [500, 238] width 15 height 15
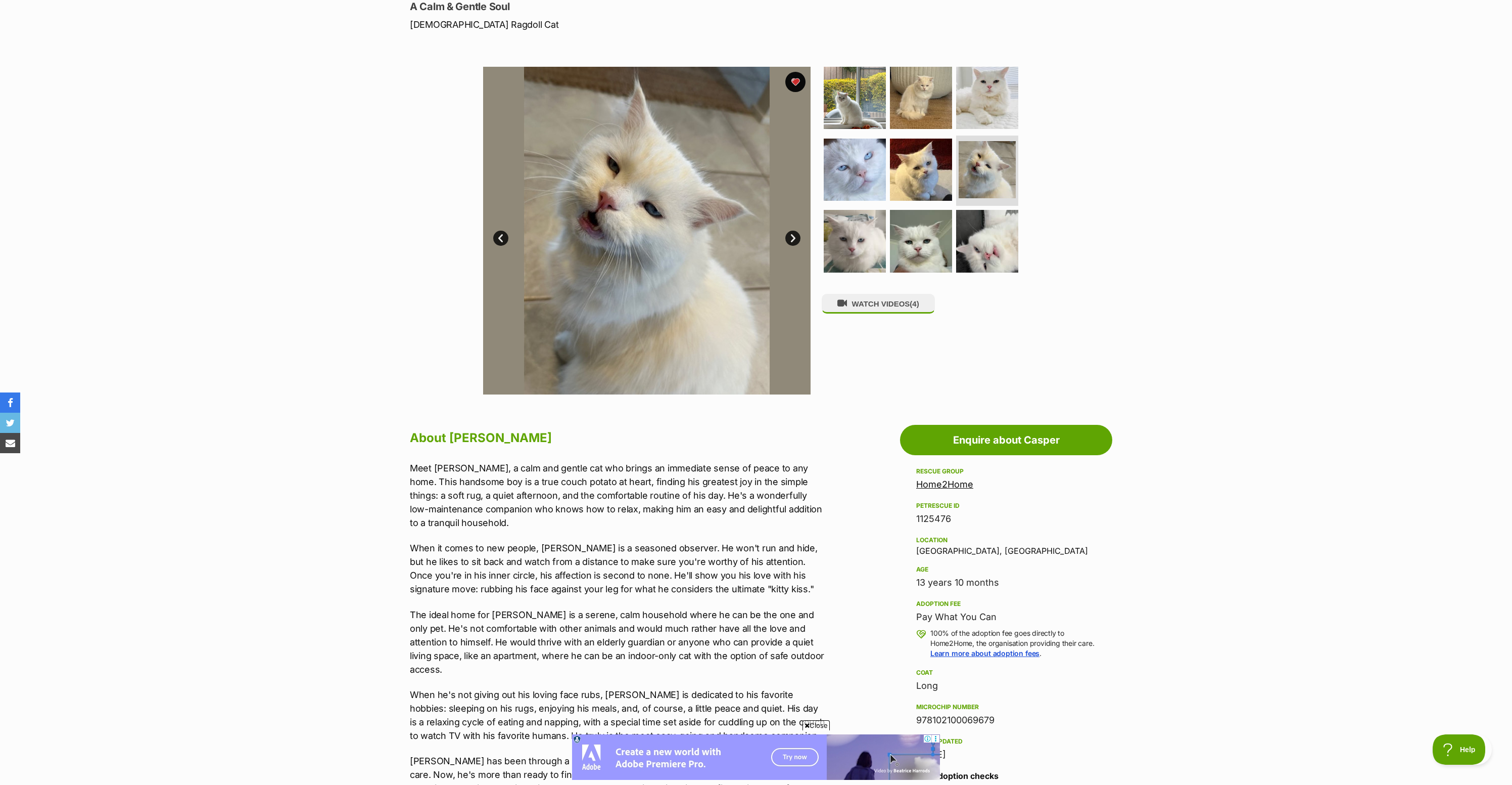
click at [503, 245] on link "Prev" at bounding box center [500, 238] width 15 height 15
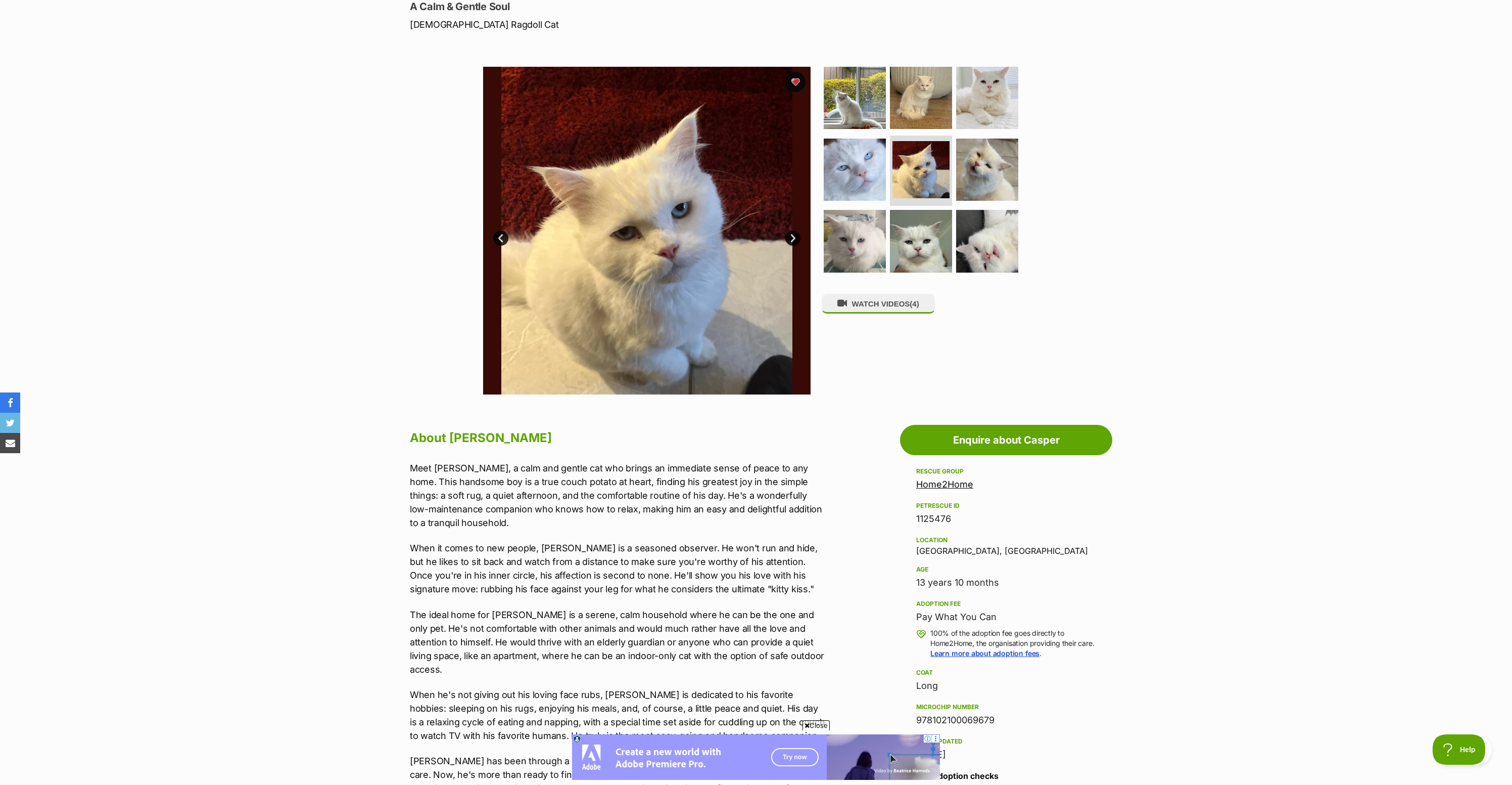
click at [503, 245] on link "Prev" at bounding box center [500, 238] width 15 height 15
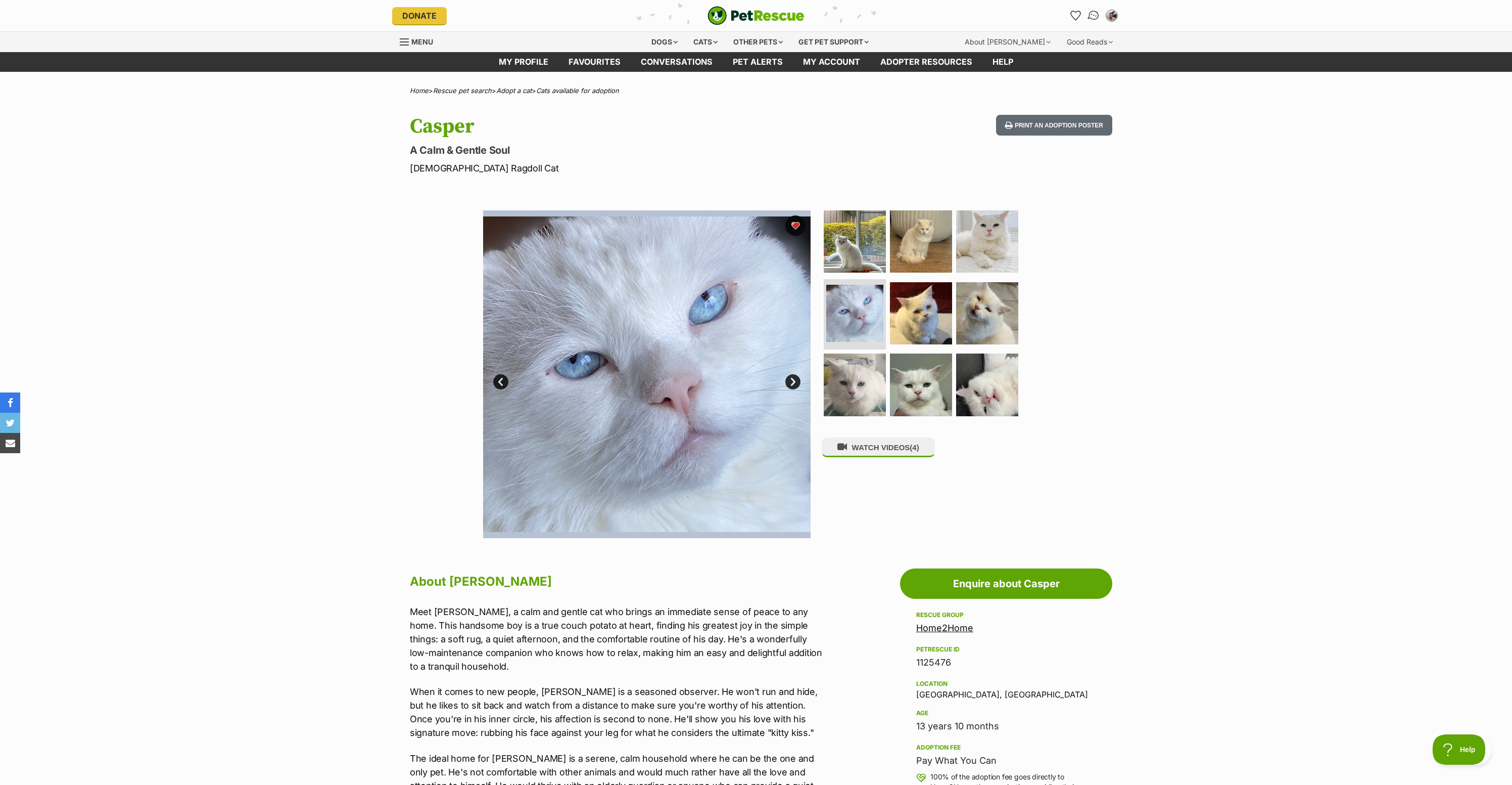
click at [1087, 19] on img "Conversations" at bounding box center [1094, 15] width 14 height 13
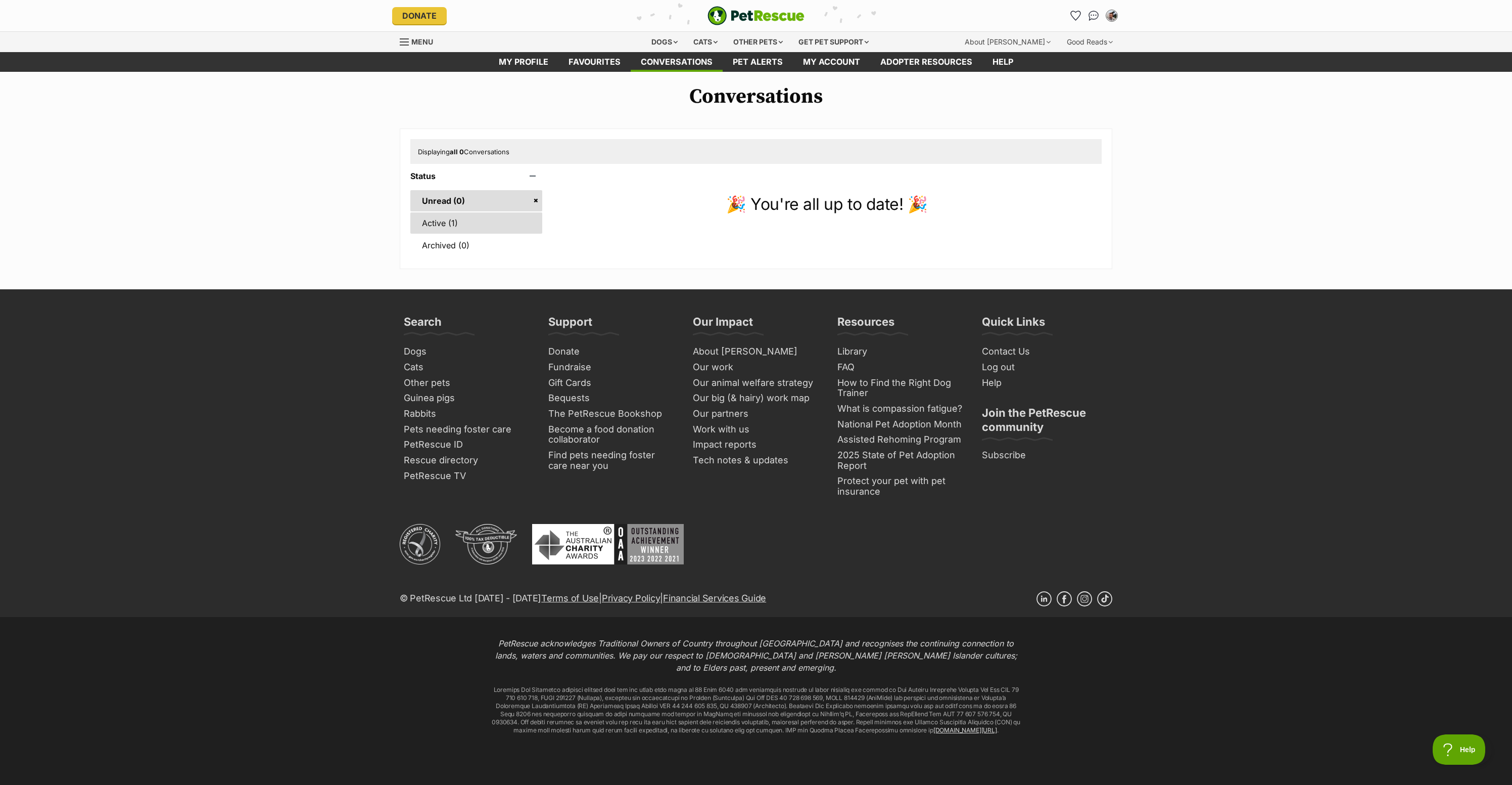
click at [439, 233] on link "Active (1)" at bounding box center [476, 223] width 132 height 21
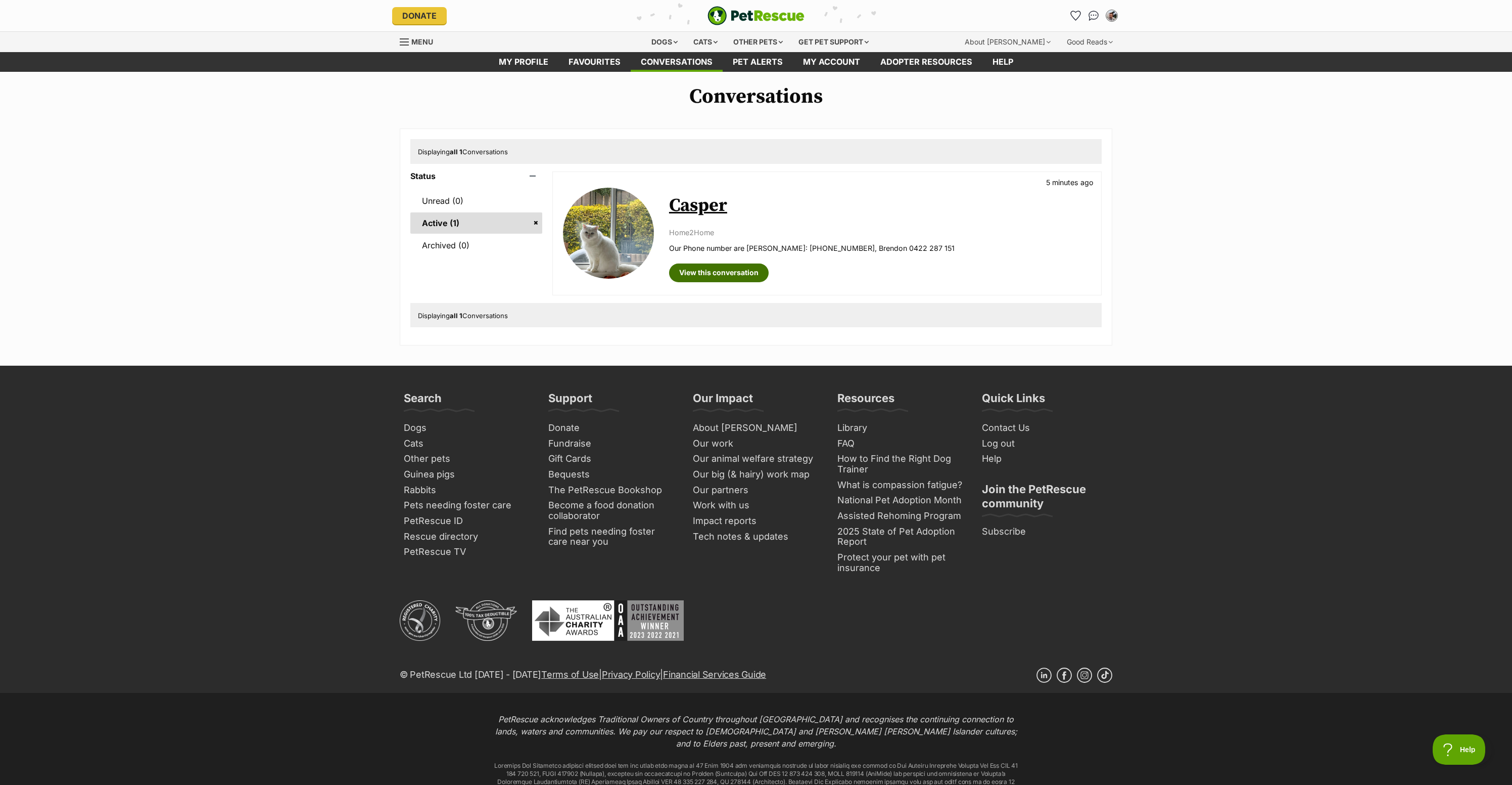
click at [709, 281] on link "View this conversation" at bounding box center [719, 272] width 100 height 18
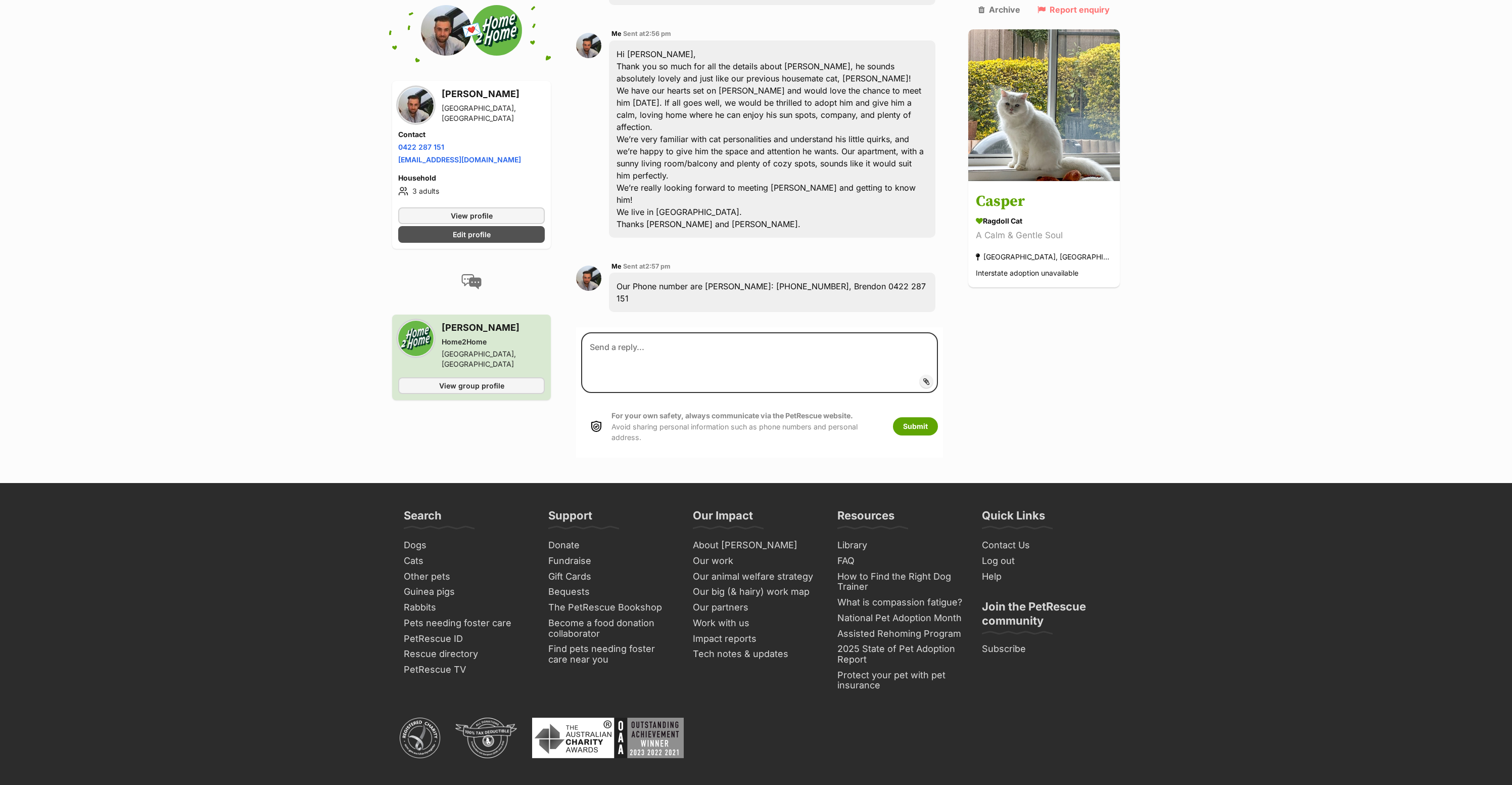
scroll to position [1389, 0]
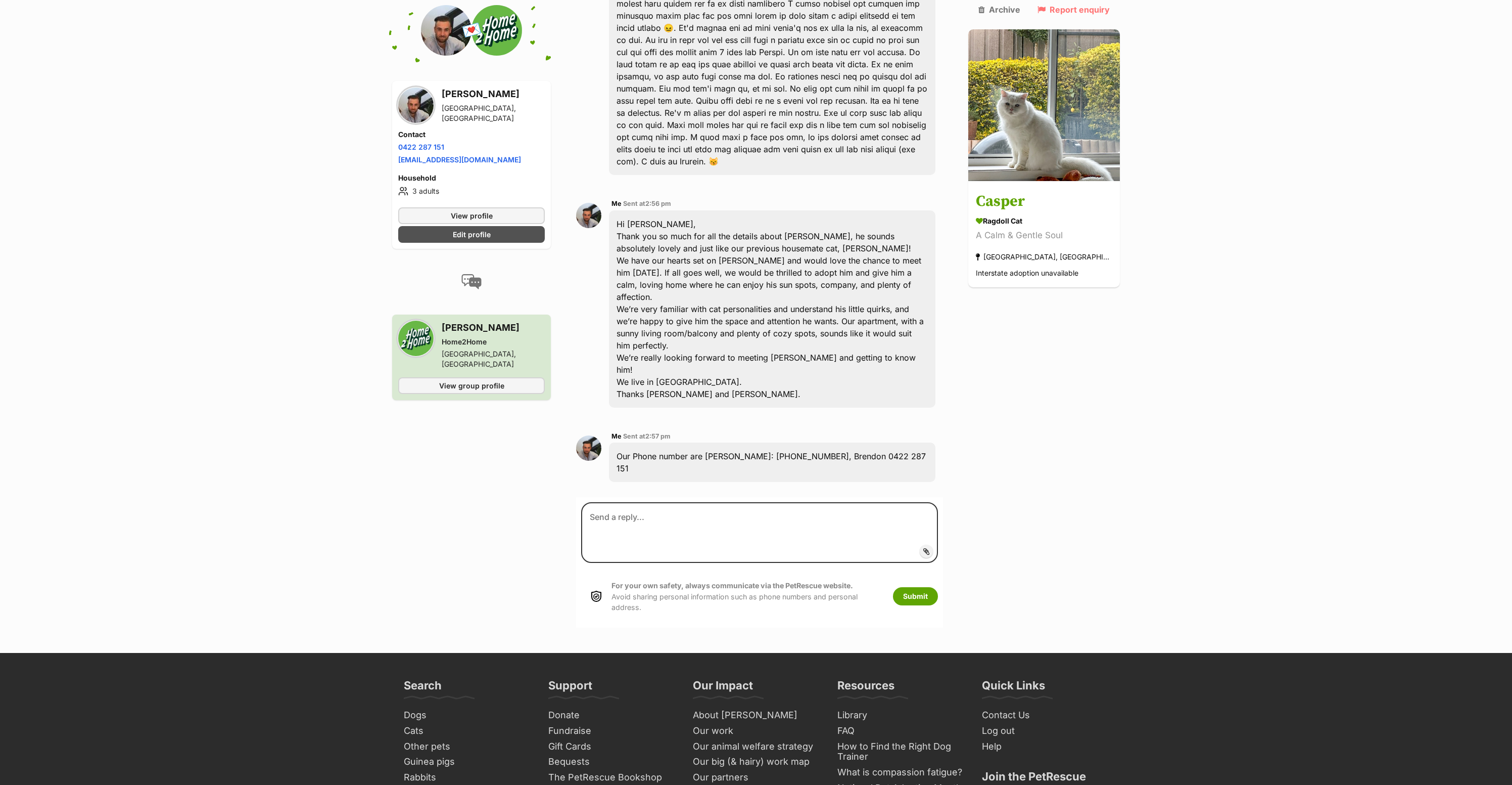
scroll to position [1231, 0]
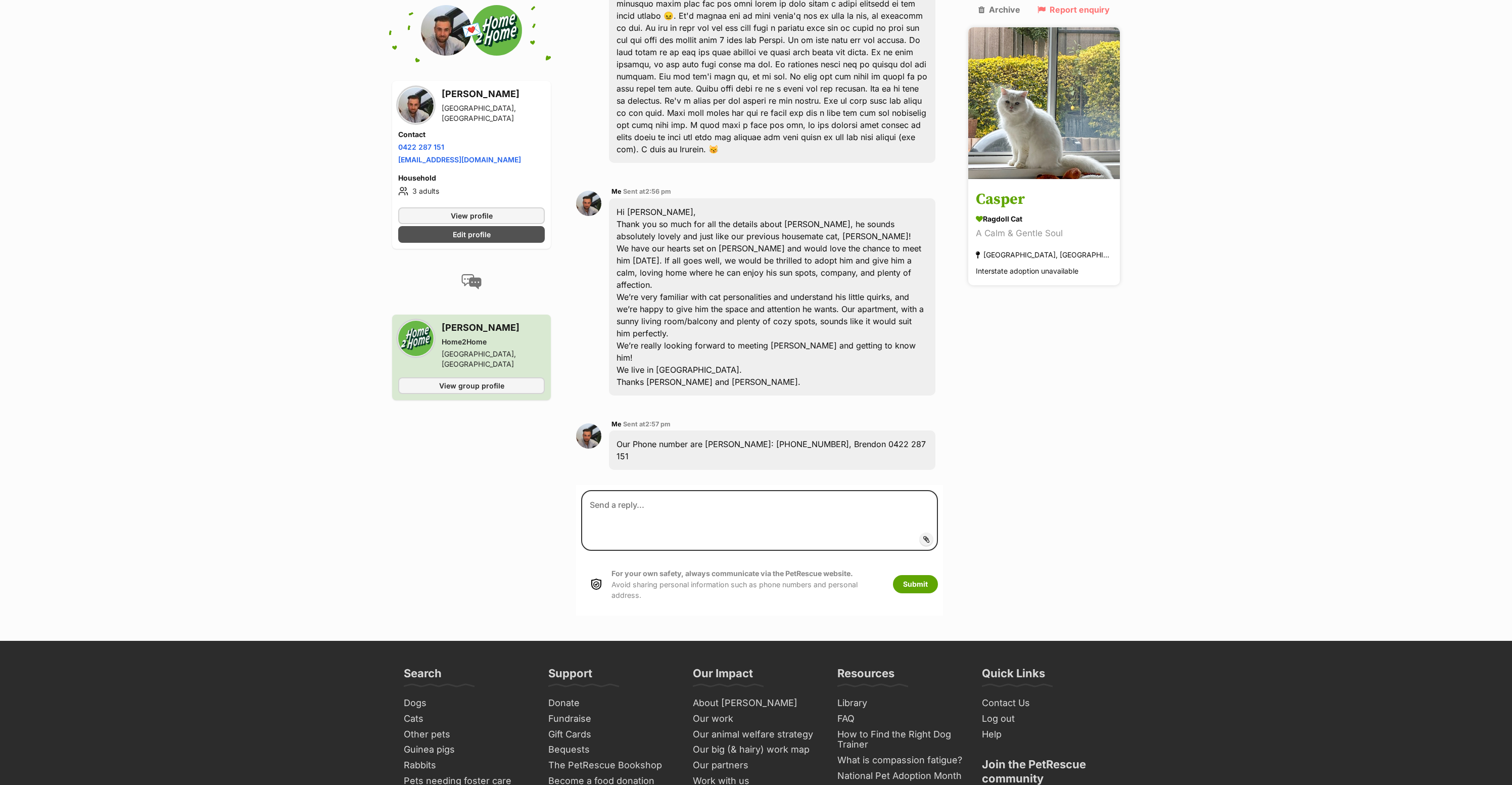
click at [1007, 197] on h3 "Casper" at bounding box center [1044, 200] width 136 height 23
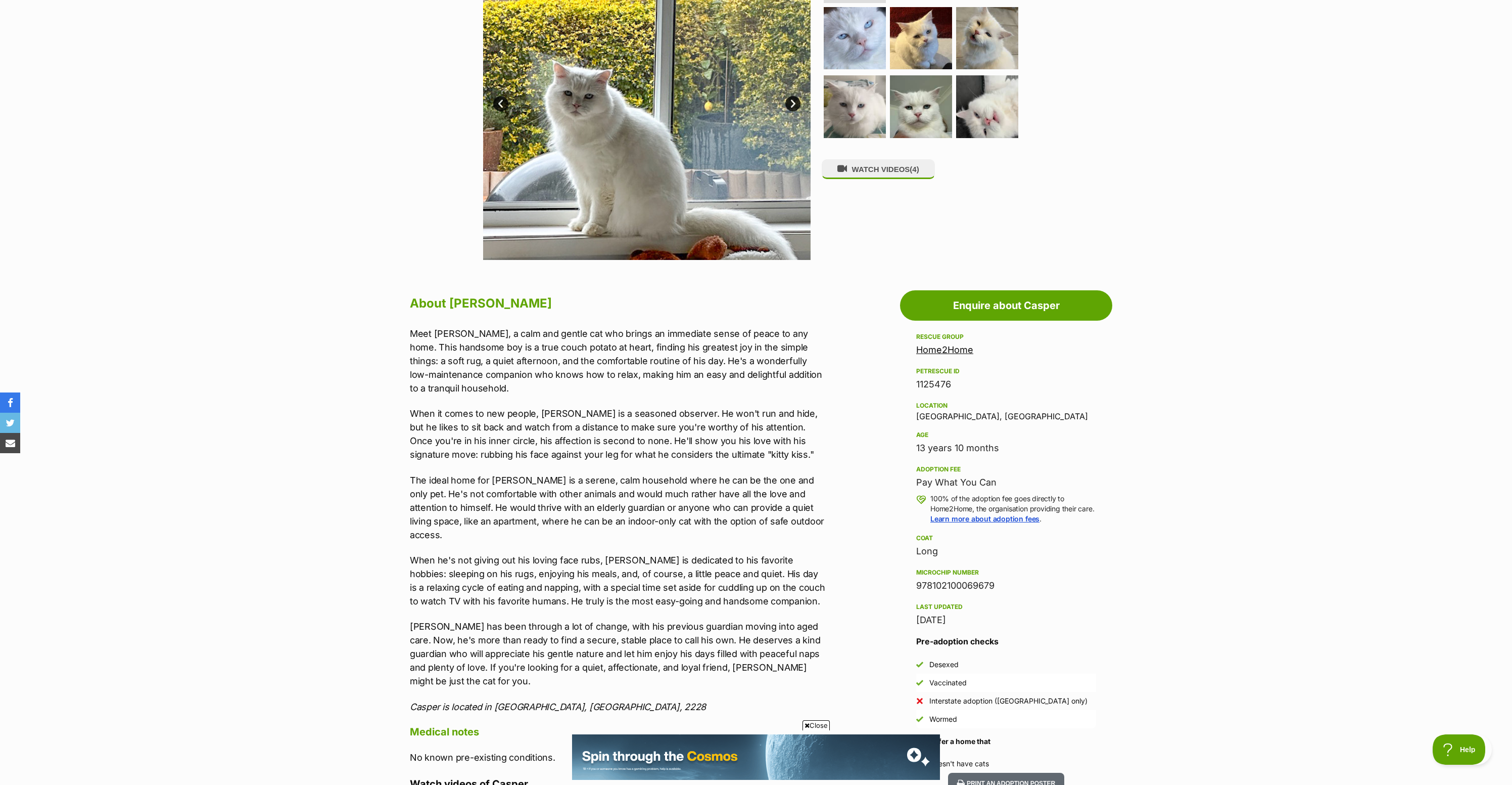
scroll to position [283, 0]
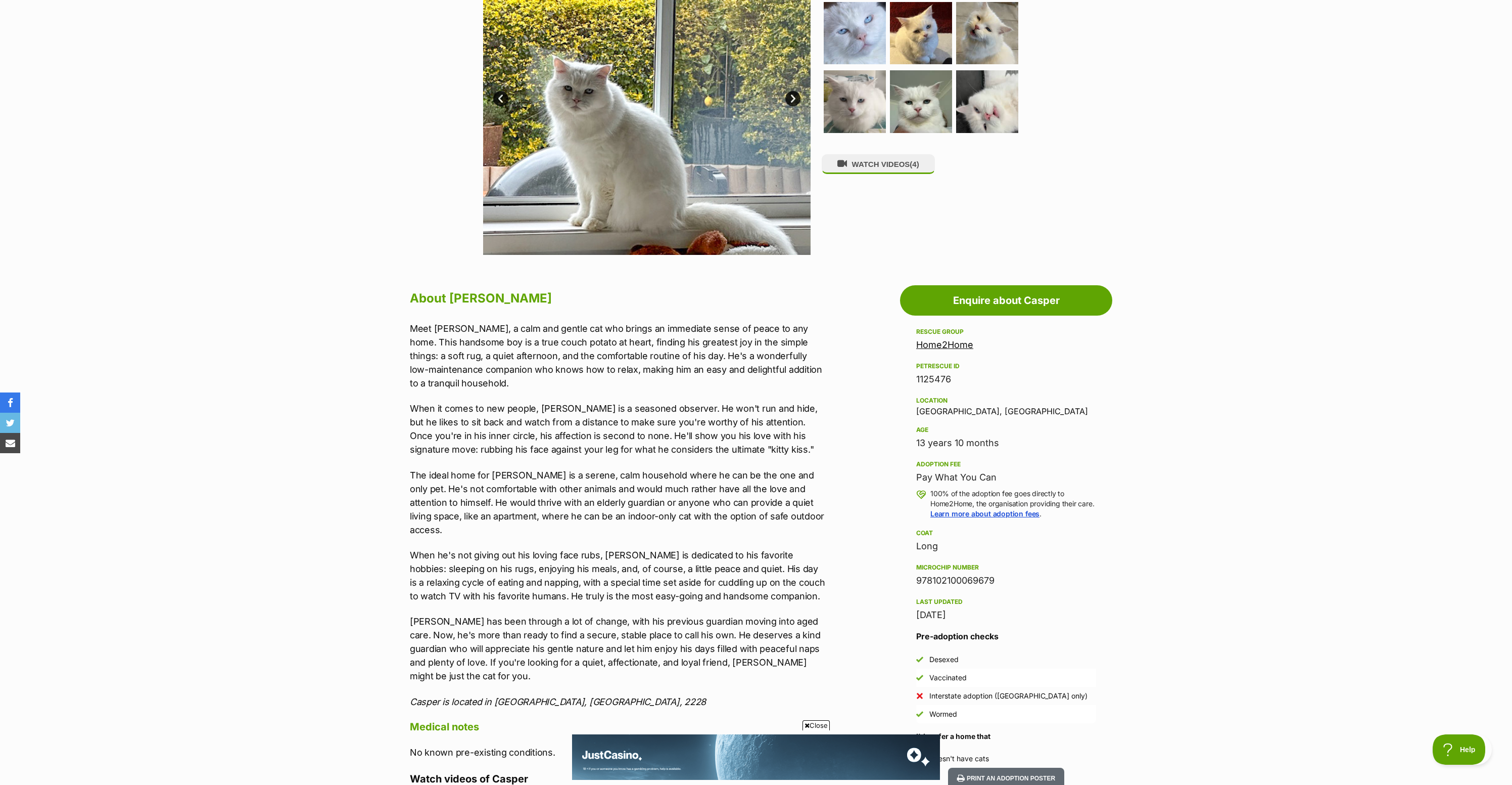
click at [807, 729] on span "Close" at bounding box center [815, 725] width 27 height 10
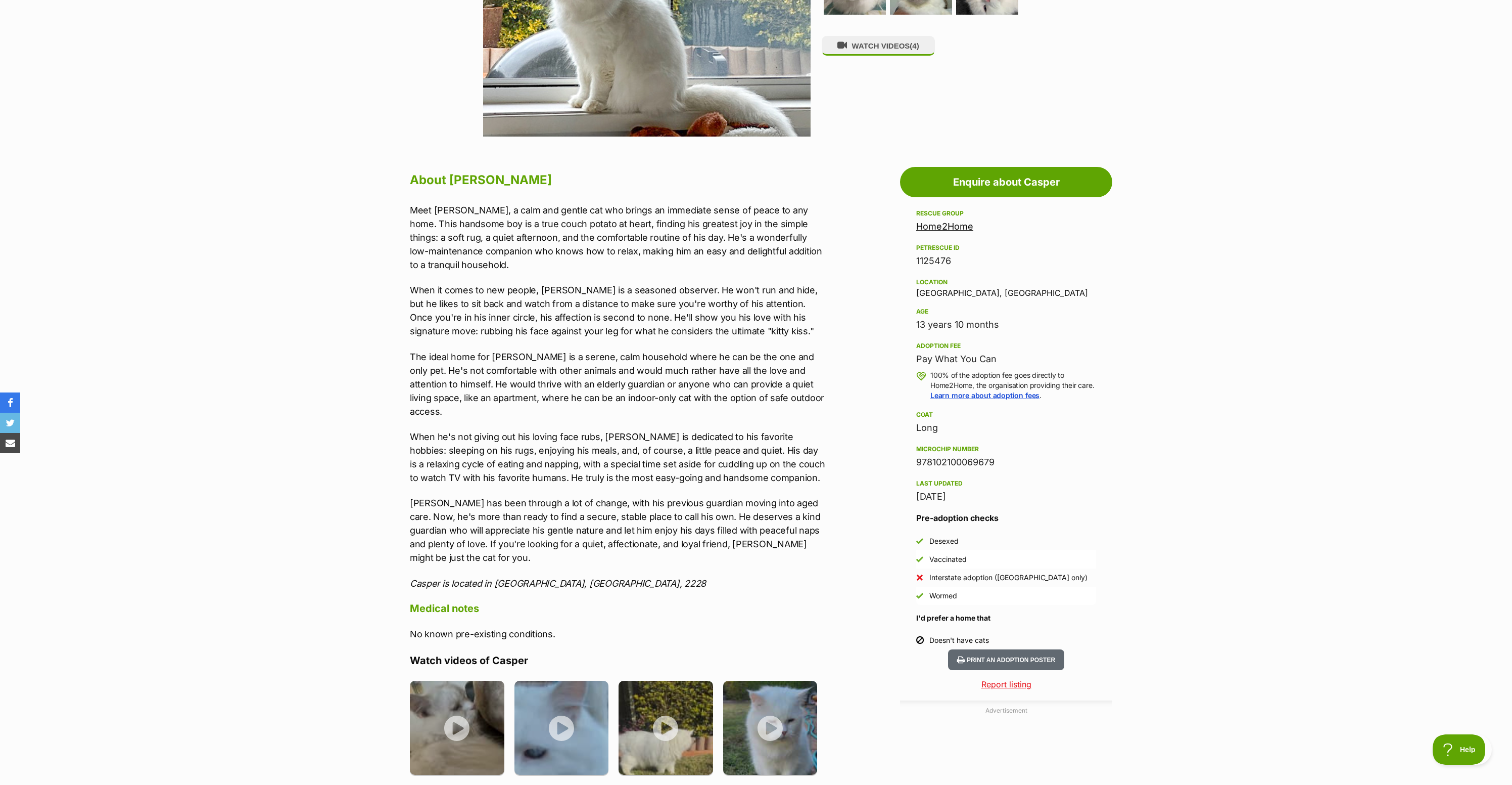
scroll to position [0, 0]
